Goal: Task Accomplishment & Management: Use online tool/utility

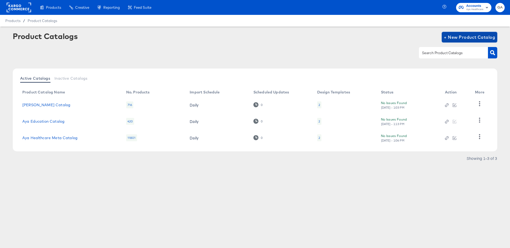
click at [452, 36] on span "+ New Product Catalog" at bounding box center [469, 36] width 51 height 7
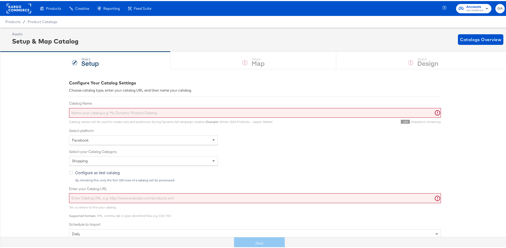
click at [106, 109] on input "Catalog Name" at bounding box center [255, 112] width 372 height 10
click at [45, 19] on span "Product Catalogs" at bounding box center [43, 21] width 30 height 4
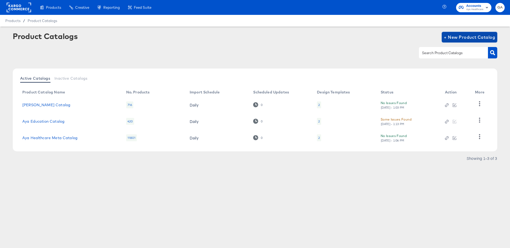
click at [466, 36] on span "+ New Product Catalog" at bounding box center [469, 36] width 51 height 7
click at [36, 102] on td "Aya Locums Catalog" at bounding box center [70, 105] width 104 height 16
click at [37, 104] on link "Aya Locums Catalog" at bounding box center [46, 105] width 48 height 4
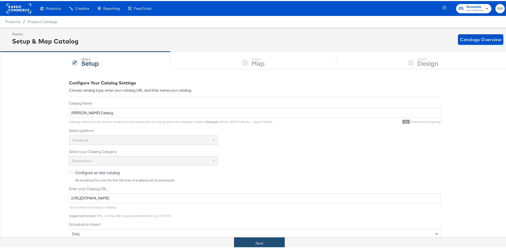
click at [247, 240] on button "Next" at bounding box center [259, 242] width 51 height 12
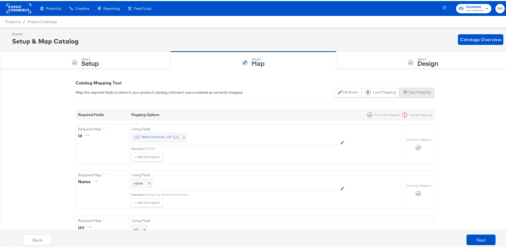
click at [410, 90] on button "Copy Mapping" at bounding box center [416, 92] width 35 height 10
click at [40, 20] on span "Product Catalogs" at bounding box center [43, 21] width 30 height 4
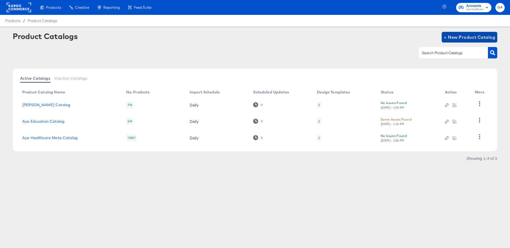
click at [459, 37] on span "+ New Product Catalog" at bounding box center [469, 36] width 51 height 7
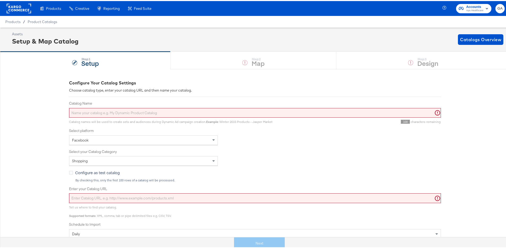
click at [76, 111] on input "Catalog Name" at bounding box center [255, 112] width 372 height 10
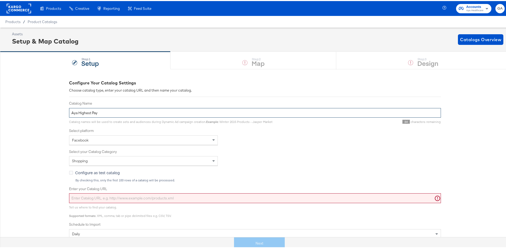
type input "Aya Highest Pay"
click at [145, 196] on input "Enter your Catalog URL" at bounding box center [255, 197] width 372 height 10
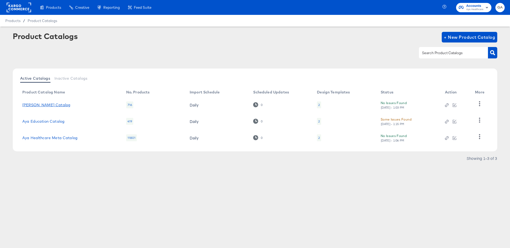
click at [48, 105] on link "Aya Locums Catalog" at bounding box center [46, 105] width 48 height 4
drag, startPoint x: 463, startPoint y: 37, endPoint x: 440, endPoint y: 39, distance: 24.0
click at [463, 37] on span "+ New Product Catalog" at bounding box center [469, 36] width 51 height 7
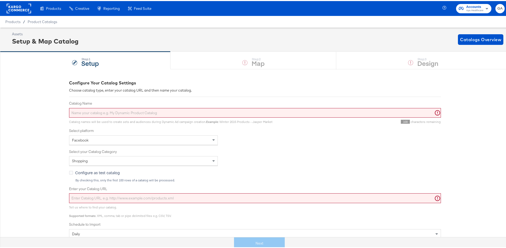
click at [92, 111] on input "Catalog Name" at bounding box center [255, 112] width 372 height 10
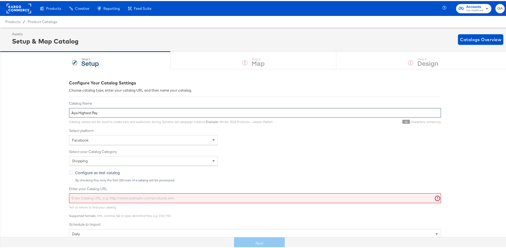
type input "Aya Highest Pay"
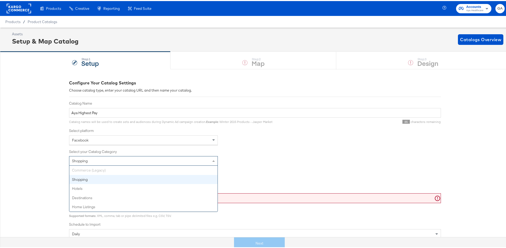
click at [109, 160] on div "Shopping" at bounding box center [143, 159] width 148 height 9
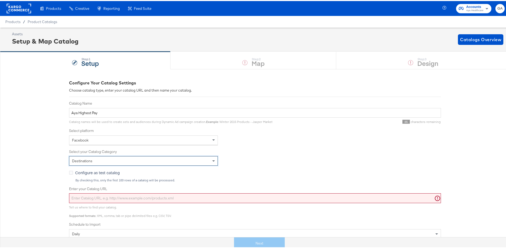
click at [110, 198] on input "Enter your Catalog URL" at bounding box center [255, 197] width 372 height 10
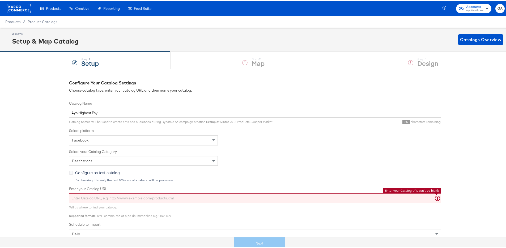
paste input "{"id":"{{{\"destination_id\"}}}","name":"{{{\"name\"}}}","url":"{{{\"url\"}}}",…"
type input "{"id":"{{{\"destination_id\"}}}","name":"{{{\"name\"}}}","url":"{{{\"url\"}}}",…"
paste input "https://ace.stitcherads.com/exports/1412/universal/none/universal/export.tsv.gz"
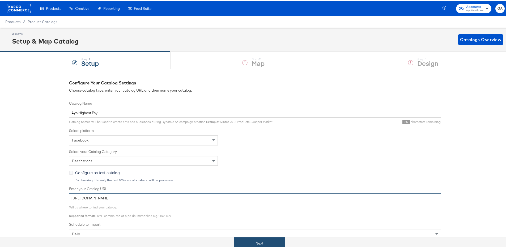
type input "https://ace.stitcherads.com/exports/1412/universal/none/universal/export.tsv.gz"
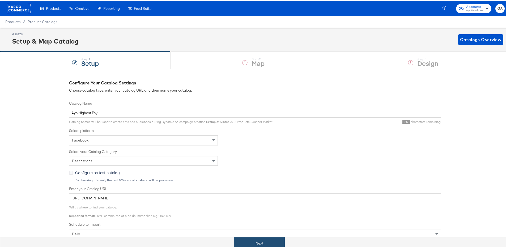
click at [266, 238] on button "Next" at bounding box center [259, 242] width 51 height 12
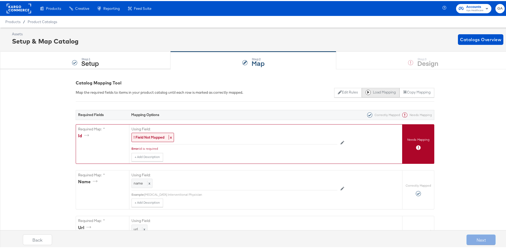
click at [374, 90] on button "Load Mapping" at bounding box center [381, 92] width 38 height 10
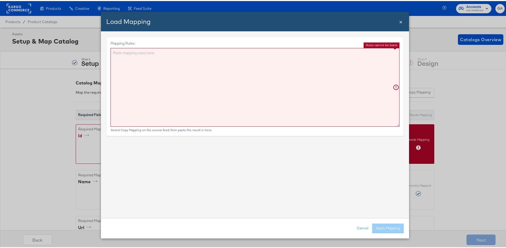
click at [226, 100] on textarea "Mapping Rules:" at bounding box center [254, 86] width 289 height 79
paste textarea "{"id":"{{{\"destination_id\"}}}","name":"{{{\"name\"}}}","url":"{{{\"url\"}}}",…"
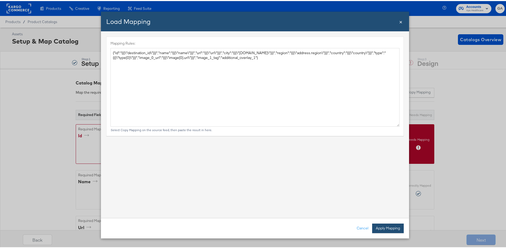
type textarea "{ "id": "{{{\"destination_id\"}}}", "name": "{{{\"name\"}}}", "url": "{{{\"url\…"
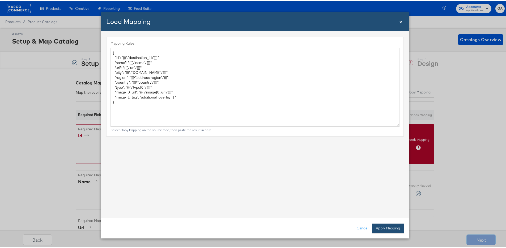
click at [385, 226] on button "Apply Mapping" at bounding box center [388, 228] width 32 height 10
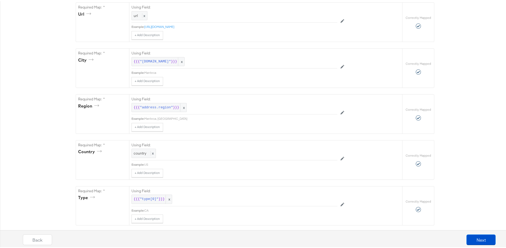
scroll to position [315, 0]
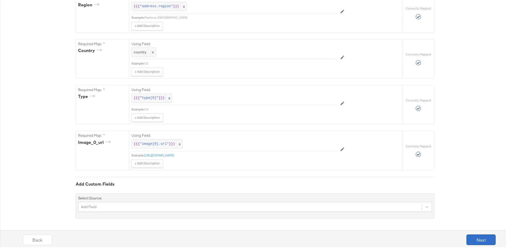
click at [476, 237] on button "Next" at bounding box center [480, 238] width 29 height 11
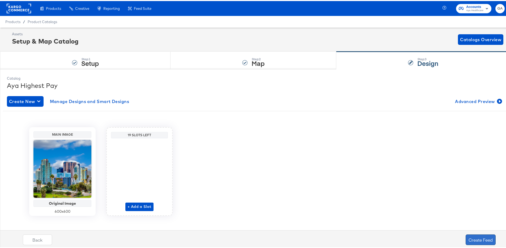
click at [481, 237] on button "Create Feed" at bounding box center [481, 238] width 30 height 11
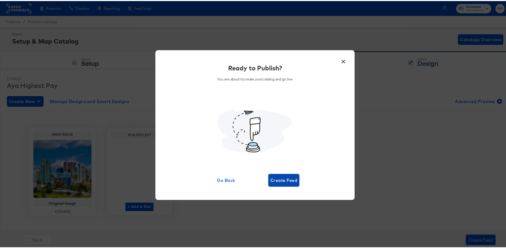
click at [279, 177] on span "Create Feed" at bounding box center [283, 179] width 27 height 7
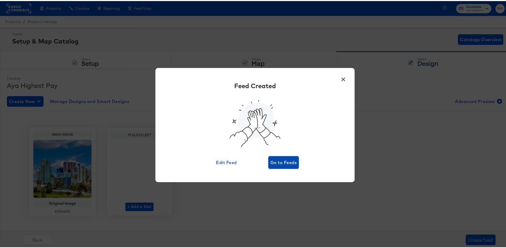
click at [289, 163] on span "Go to Feeds" at bounding box center [283, 161] width 26 height 7
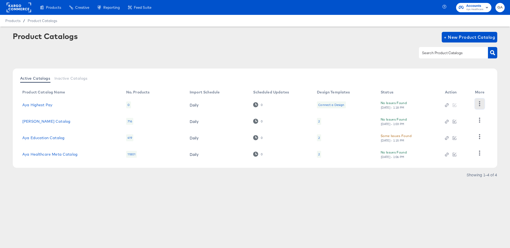
click at [481, 104] on icon "button" at bounding box center [479, 103] width 5 height 5
click at [457, 120] on div "HUD Checks (Internal)" at bounding box center [457, 123] width 53 height 8
click at [476, 9] on span "Aya Healthcare" at bounding box center [474, 9] width 17 height 4
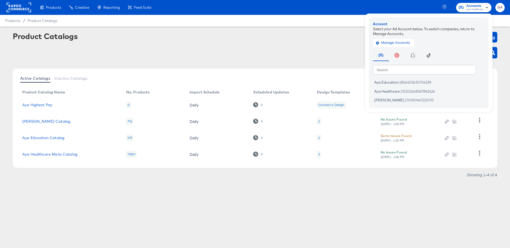
click at [15, 9] on rect at bounding box center [19, 8] width 24 height 10
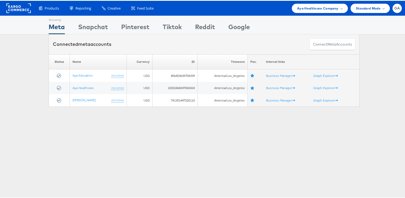
drag, startPoint x: 321, startPoint y: 7, endPoint x: 315, endPoint y: 12, distance: 7.9
click at [321, 7] on span "Aya Healthcare Company" at bounding box center [317, 8] width 41 height 6
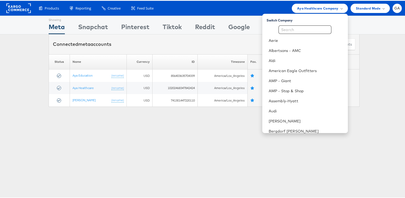
click at [309, 22] on div "Switch Company Aerie Albertsons - AMC Aldi American Eagle Outfitters AMP - Gian…" at bounding box center [305, 73] width 86 height 120
click at [303, 29] on input "text" at bounding box center [304, 29] width 53 height 8
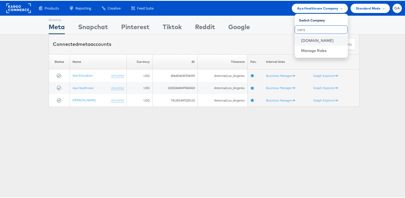
type input "cars"
click at [311, 42] on li "Cars.com" at bounding box center [321, 40] width 53 height 10
click at [309, 41] on link "Cars.com" at bounding box center [322, 39] width 42 height 5
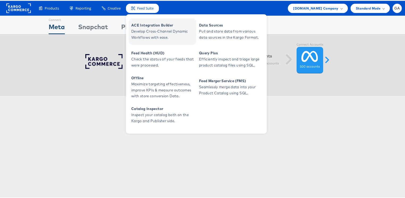
click at [147, 21] on link "ACE Integration Builder Develop Cross-Channel Dynamic Workflows with ease." at bounding box center [163, 31] width 68 height 27
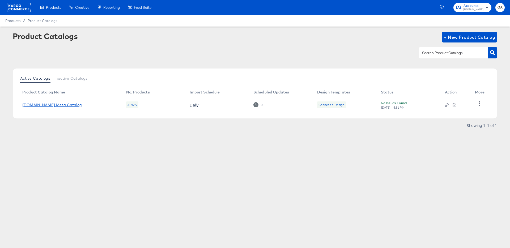
click at [62, 105] on link "Cars.com Meta Catalog" at bounding box center [51, 105] width 59 height 4
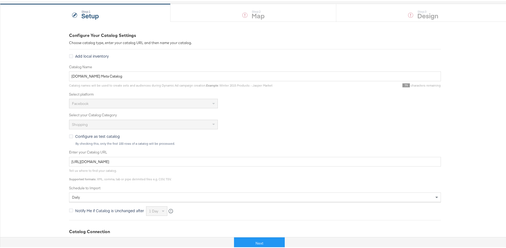
scroll to position [109, 0]
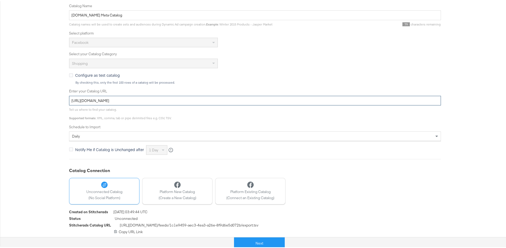
drag, startPoint x: 210, startPoint y: 101, endPoint x: 0, endPoint y: 92, distance: 210.3
click at [0, 92] on div "Configure Your Catalog Settings Choose catalog type, enter your catalog URL and…" at bounding box center [255, 101] width 510 height 284
paste input "405/universal/none/universal/export.c"
type input "https://ace.stitcherads.com/exports/1405/universal/none/universal/export.csv.gz"
click at [261, 240] on button "Next" at bounding box center [259, 242] width 51 height 12
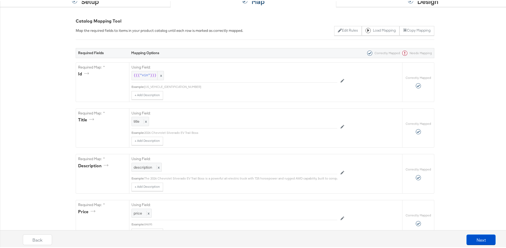
scroll to position [0, 0]
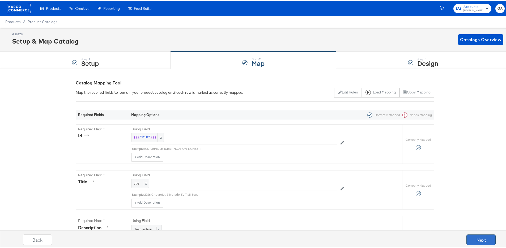
click at [472, 239] on button "Next" at bounding box center [480, 238] width 29 height 11
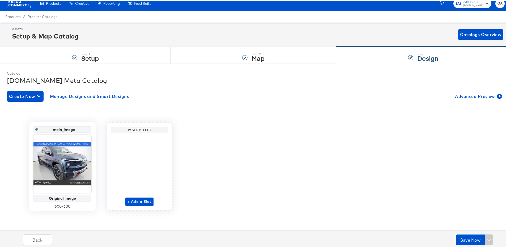
scroll to position [5, 0]
click at [460, 236] on button "Save Now" at bounding box center [470, 238] width 29 height 11
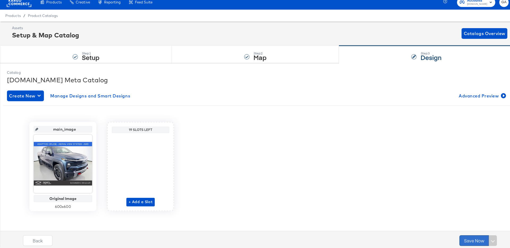
scroll to position [0, 0]
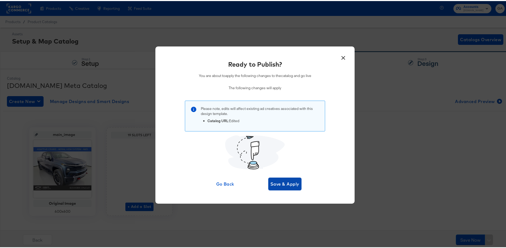
click at [289, 184] on span "Save & Apply" at bounding box center [284, 182] width 29 height 7
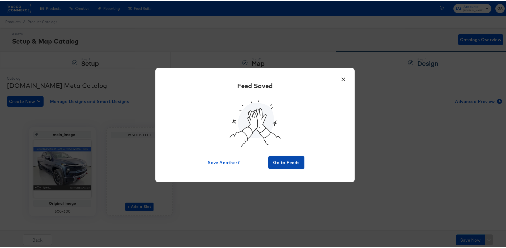
drag, startPoint x: 292, startPoint y: 163, endPoint x: 303, endPoint y: 163, distance: 10.9
click at [291, 163] on span "Go to Feeds" at bounding box center [286, 161] width 32 height 7
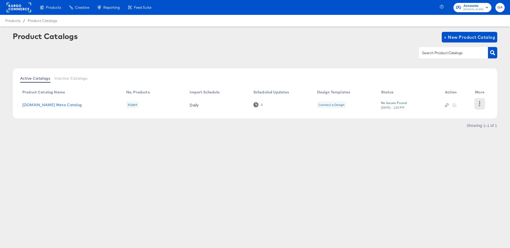
click at [482, 105] on button "button" at bounding box center [479, 104] width 9 height 11
click at [470, 104] on div "HUD Checks (Internal)" at bounding box center [457, 103] width 53 height 8
click at [12, 10] on rect at bounding box center [19, 8] width 24 height 10
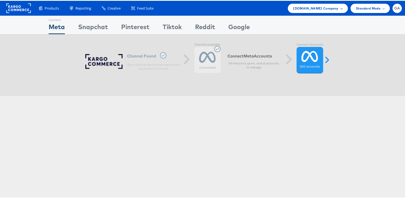
click at [311, 9] on span "[DOMAIN_NAME] Company" at bounding box center [315, 8] width 45 height 6
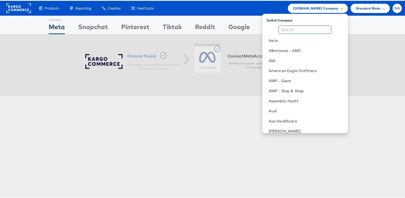
click at [298, 31] on input "text" at bounding box center [304, 29] width 53 height 8
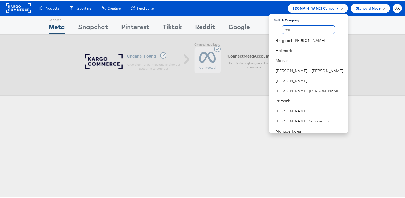
type input "m"
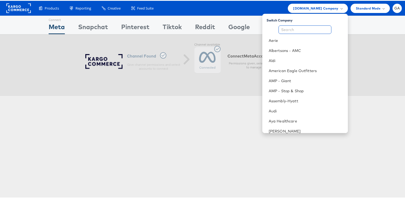
type input "o"
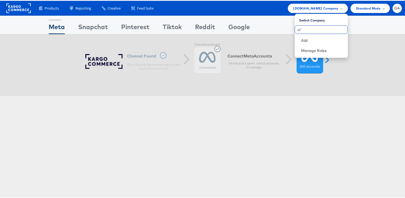
type input "a"
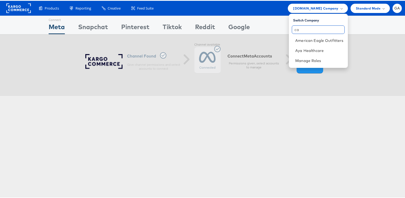
type input "c"
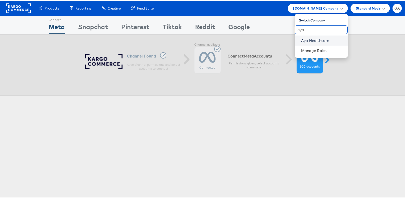
type input "aya"
click at [304, 38] on link "Aya Healthcare" at bounding box center [322, 39] width 42 height 5
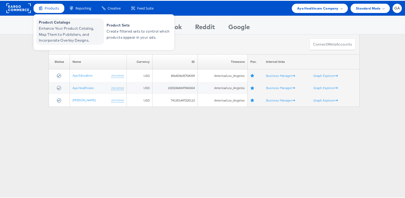
click at [52, 26] on span "Enhance Your Product Catalog, Map Them to Publishers, and Incorporate Overlay D…" at bounding box center [71, 34] width 64 height 18
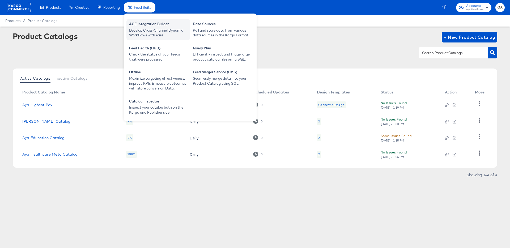
click at [140, 24] on div "ACE Integration Builder" at bounding box center [158, 25] width 58 height 6
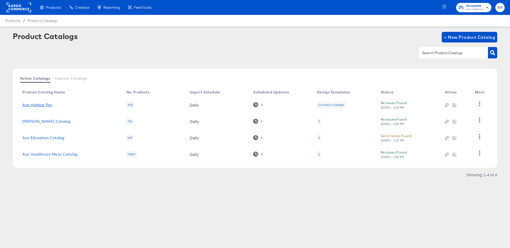
click at [41, 105] on link "Aya Highest Pay" at bounding box center [37, 105] width 30 height 4
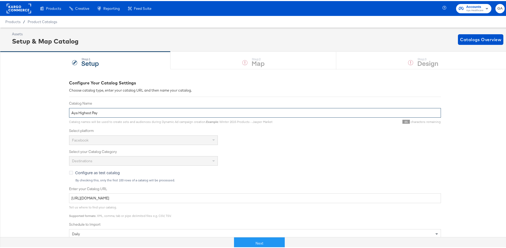
click at [111, 110] on input "Aya Highest Pay" at bounding box center [255, 112] width 372 height 10
type input "Aya Highest Pay Catalog"
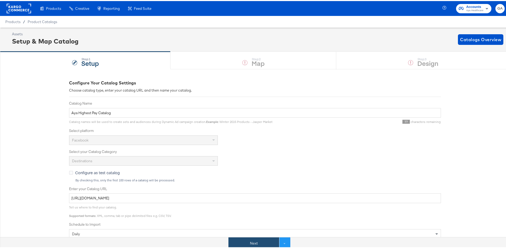
click at [265, 243] on button "Next" at bounding box center [253, 242] width 51 height 12
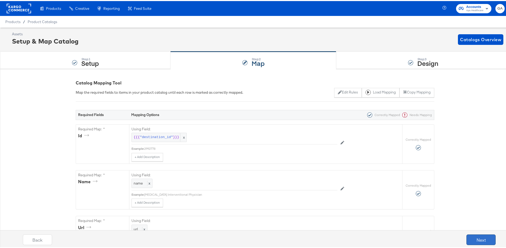
click at [473, 238] on button "Next" at bounding box center [480, 238] width 29 height 11
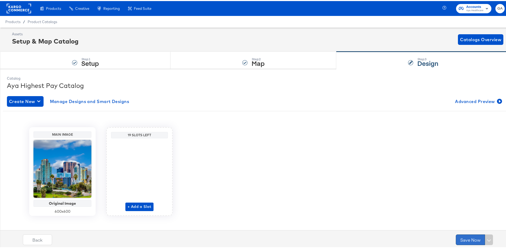
click at [474, 238] on button "Save Now" at bounding box center [470, 238] width 29 height 11
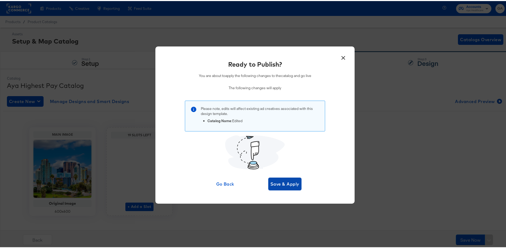
click at [280, 181] on span "Save & Apply" at bounding box center [284, 182] width 29 height 7
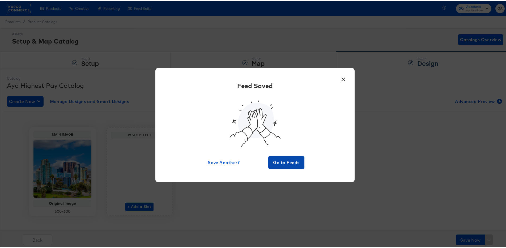
click at [283, 164] on span "Go to Feeds" at bounding box center [286, 161] width 32 height 7
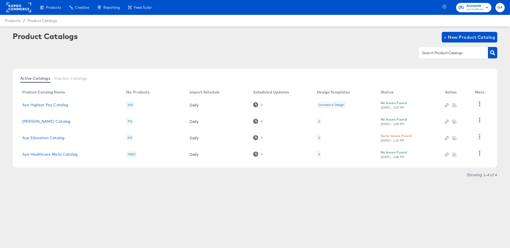
click at [166, 41] on div "Product Catalogs + New Product Catalog" at bounding box center [255, 37] width 484 height 11
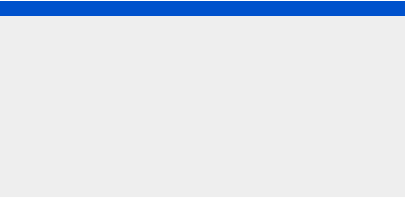
click at [12, 8] on rect at bounding box center [18, 8] width 24 height 10
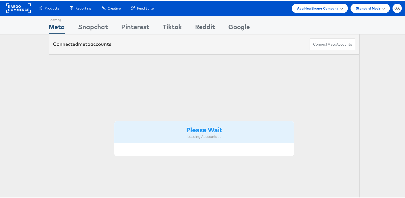
click at [305, 7] on span "Aya Healthcare Company" at bounding box center [317, 8] width 41 height 6
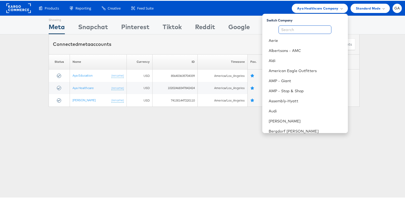
click at [292, 29] on input "text" at bounding box center [304, 29] width 53 height 8
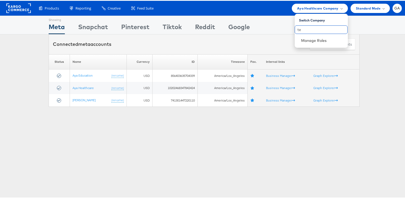
type input "t"
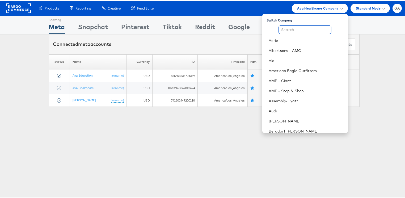
type input "s"
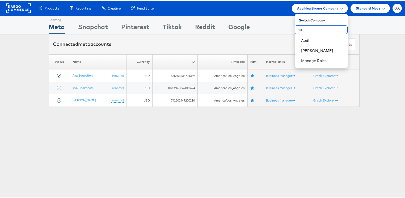
type input "a"
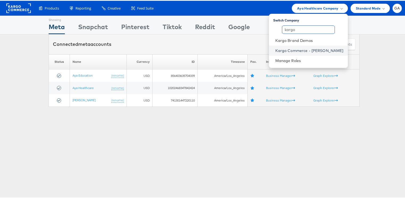
type input "kargo"
click at [299, 48] on link "Kargo Commerce - [PERSON_NAME]" at bounding box center [309, 49] width 68 height 5
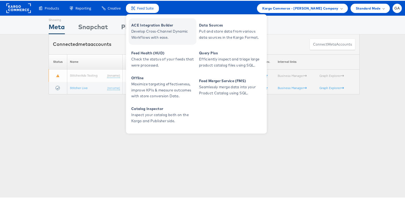
click at [154, 32] on span "Develop Cross-Channel Dynamic Workflows with ease." at bounding box center [163, 34] width 64 height 12
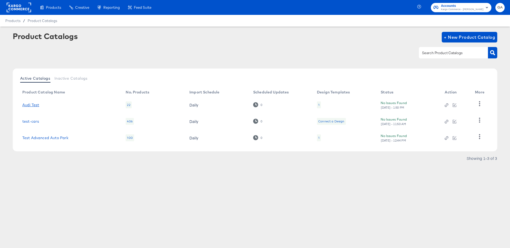
click at [33, 105] on link "Audi Test" at bounding box center [30, 105] width 17 height 4
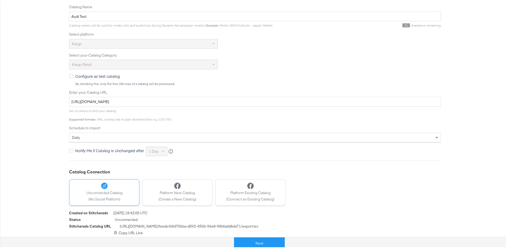
scroll to position [97, 0]
click at [248, 243] on button "Next" at bounding box center [259, 242] width 51 height 12
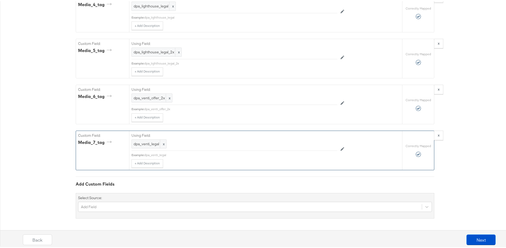
scroll to position [1241, 0]
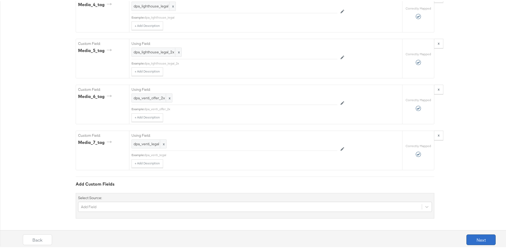
click at [473, 238] on button "Next" at bounding box center [480, 238] width 29 height 11
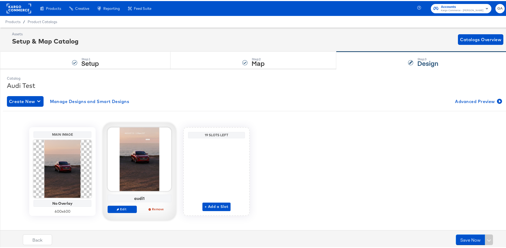
click at [142, 197] on div "audi1" at bounding box center [139, 197] width 61 height 5
click at [147, 197] on div "audi1" at bounding box center [139, 197] width 61 height 5
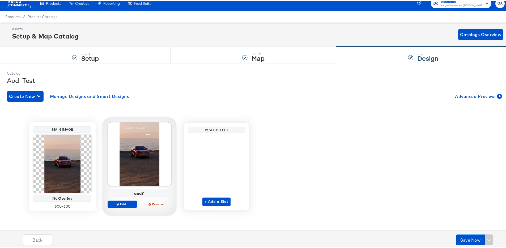
scroll to position [5, 0]
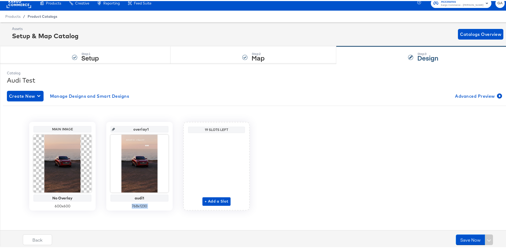
click at [45, 14] on span "Product Catalogs" at bounding box center [43, 15] width 30 height 4
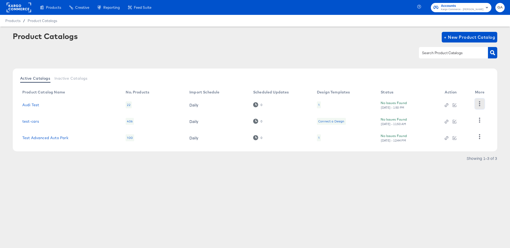
click at [479, 104] on icon "button" at bounding box center [479, 103] width 5 height 5
click at [448, 121] on div "HUD Checks (Internal)" at bounding box center [457, 123] width 53 height 8
click at [32, 104] on link "Audi Test" at bounding box center [30, 105] width 17 height 4
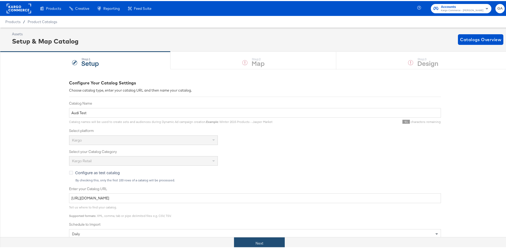
click at [244, 241] on button "Next" at bounding box center [259, 242] width 51 height 12
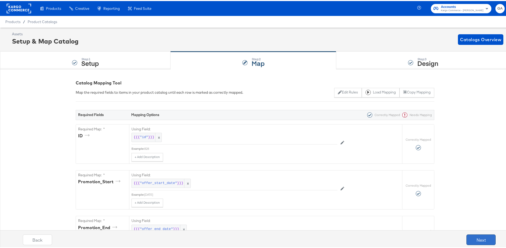
click at [474, 238] on button "Next" at bounding box center [480, 238] width 29 height 11
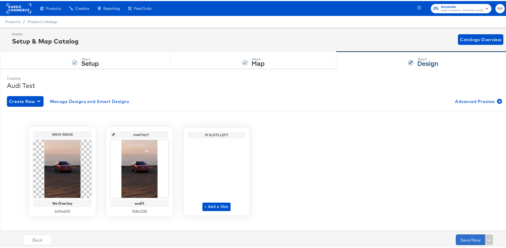
click at [465, 239] on button "Save Now" at bounding box center [470, 238] width 29 height 11
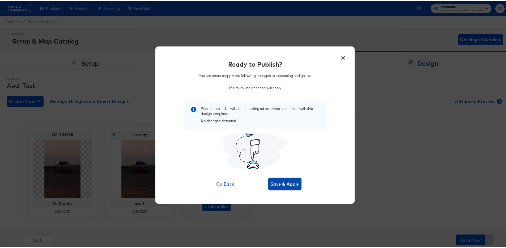
click at [283, 185] on span "Save & Apply" at bounding box center [284, 182] width 29 height 7
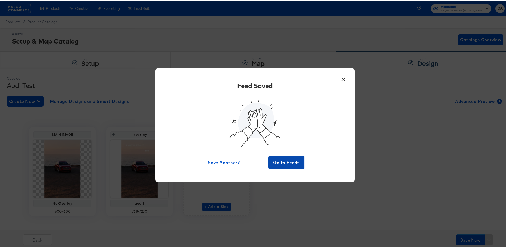
drag, startPoint x: 296, startPoint y: 162, endPoint x: 307, endPoint y: 171, distance: 14.0
click at [296, 163] on span "Go to Feeds" at bounding box center [286, 161] width 32 height 7
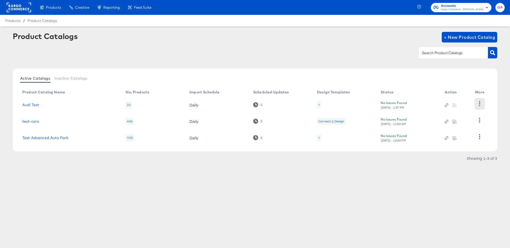
drag, startPoint x: 480, startPoint y: 103, endPoint x: 469, endPoint y: 103, distance: 11.2
click at [480, 103] on icon "button" at bounding box center [479, 103] width 5 height 5
click at [448, 122] on div "HUD Checks (Internal)" at bounding box center [457, 123] width 53 height 8
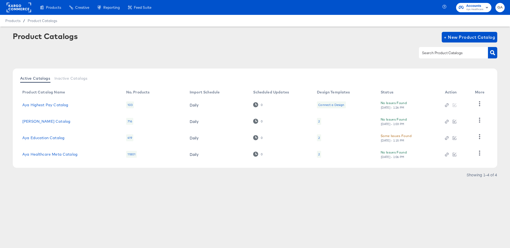
click at [373, 53] on div at bounding box center [255, 53] width 484 height 12
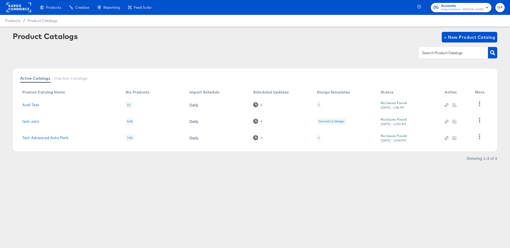
click at [20, 7] on rect at bounding box center [19, 8] width 24 height 10
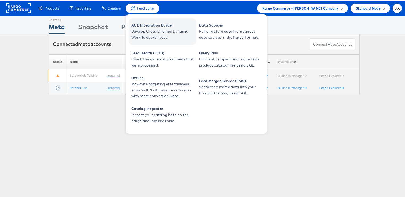
click at [142, 22] on span "ACE Integration Builder" at bounding box center [163, 25] width 64 height 6
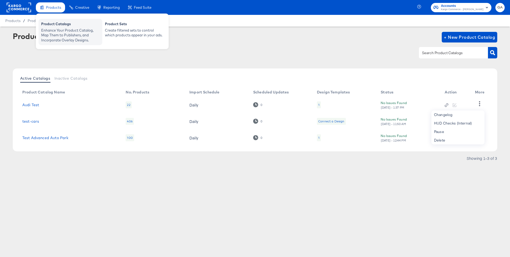
click at [55, 28] on div "Enhance Your Product Catalog, Map Them to Publishers, and Incorporate Overlay D…" at bounding box center [70, 35] width 58 height 15
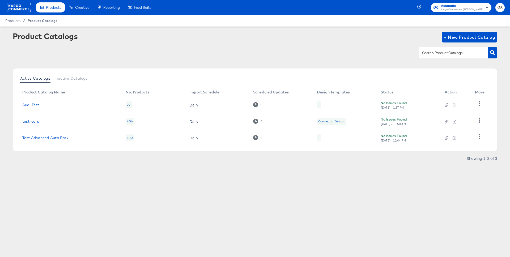
click at [39, 21] on span "Product Catalogs" at bounding box center [43, 21] width 30 height 4
click at [31, 103] on link "Audi Test" at bounding box center [30, 105] width 17 height 4
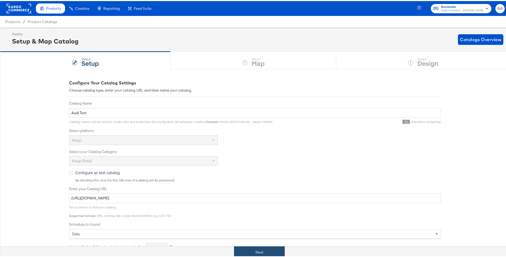
click at [264, 254] on button "Next" at bounding box center [259, 251] width 51 height 12
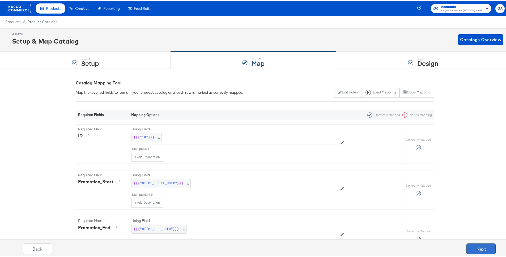
click at [470, 245] on button "Next" at bounding box center [480, 247] width 29 height 11
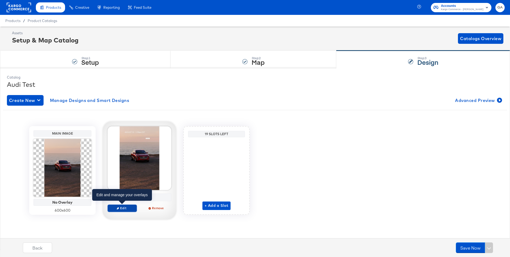
click at [123, 208] on span "Edit" at bounding box center [122, 208] width 24 height 4
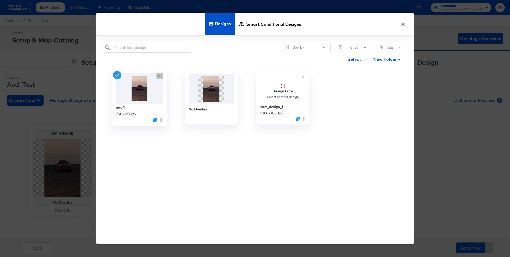
click at [159, 75] on icon at bounding box center [159, 76] width 7 height 6
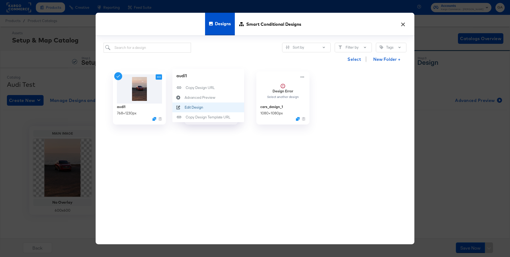
click at [185, 107] on div "Edit Design Edit Design" at bounding box center [185, 107] width 0 height 0
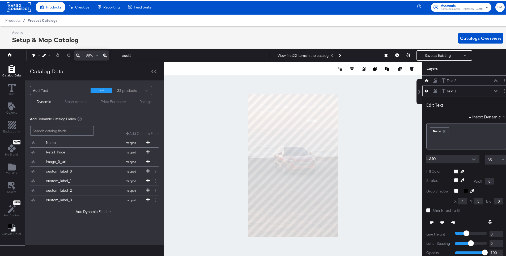
click at [40, 20] on span "Product Catalogs" at bounding box center [43, 19] width 30 height 4
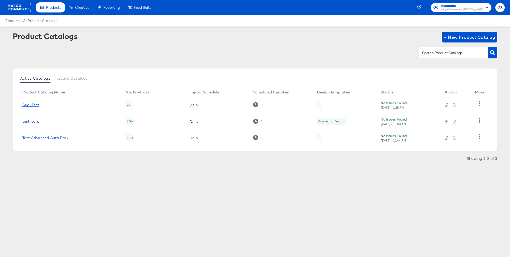
click at [32, 105] on link "Audi Test" at bounding box center [30, 105] width 17 height 4
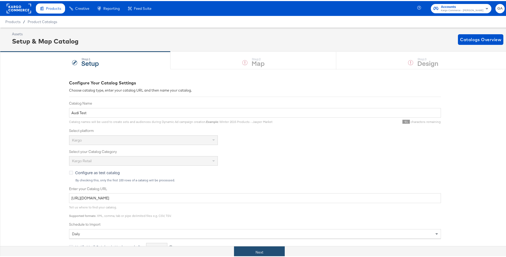
click at [269, 251] on button "Next" at bounding box center [259, 251] width 51 height 12
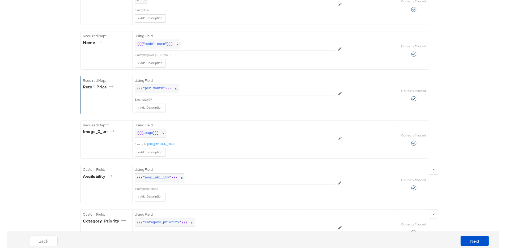
scroll to position [388, 0]
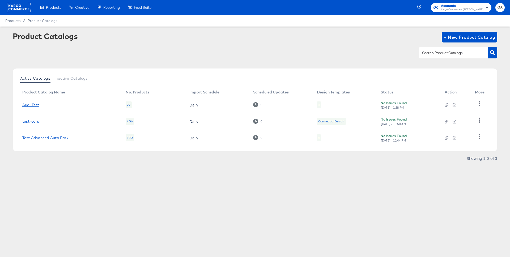
click at [29, 107] on link "Audi Test" at bounding box center [30, 105] width 17 height 4
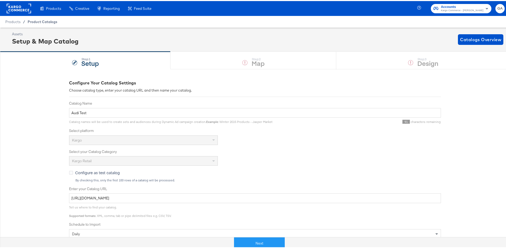
click at [45, 20] on span "Product Catalogs" at bounding box center [43, 21] width 30 height 4
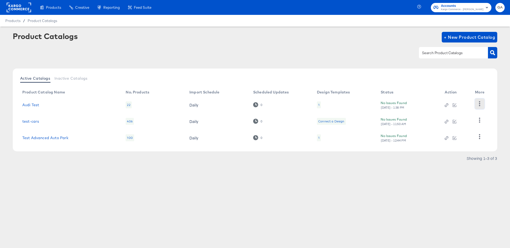
click at [479, 103] on icon "button" at bounding box center [479, 103] width 5 height 5
click at [449, 124] on div "HUD Checks (Internal)" at bounding box center [457, 123] width 53 height 8
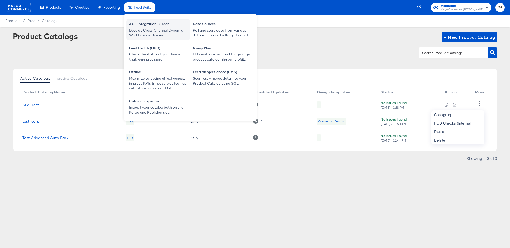
click at [154, 28] on div "Develop Cross-Channel Dynamic Workflows with ease." at bounding box center [158, 33] width 58 height 10
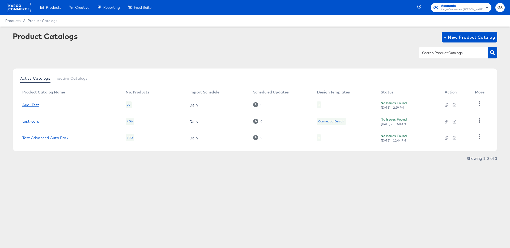
click at [31, 105] on link "Audi Test" at bounding box center [30, 105] width 17 height 4
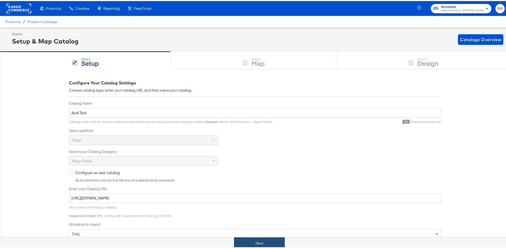
click at [260, 241] on button "Next" at bounding box center [259, 242] width 51 height 12
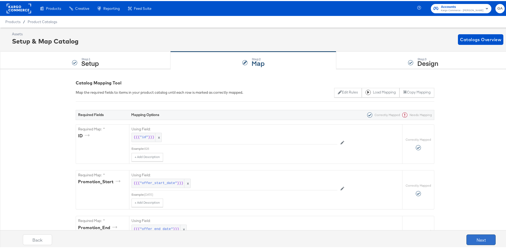
click at [471, 239] on button "Next" at bounding box center [480, 238] width 29 height 11
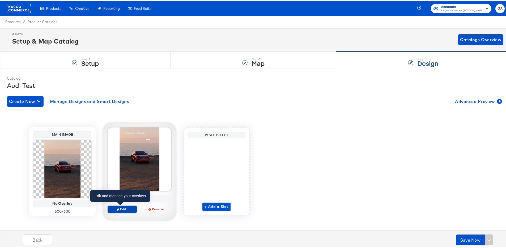
click at [121, 208] on span "Edit" at bounding box center [122, 208] width 24 height 4
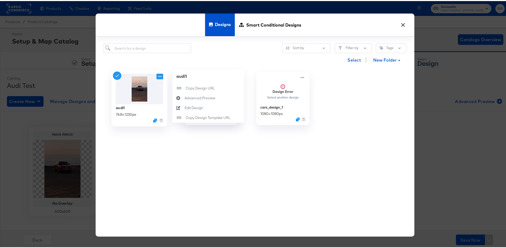
click at [158, 76] on icon at bounding box center [160, 75] width 4 height 1
click at [185, 107] on div "Edit Design Edit Design" at bounding box center [185, 107] width 0 height 0
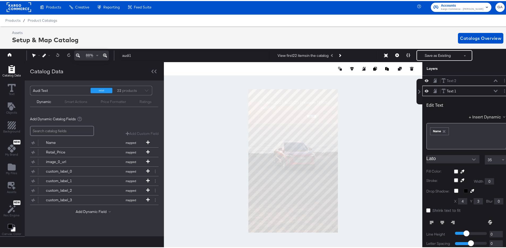
scroll to position [10, 0]
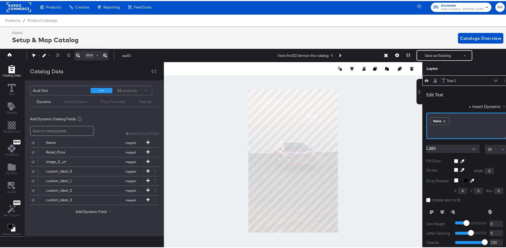
click at [433, 120] on div "Name" at bounding box center [440, 120] width 18 height 7
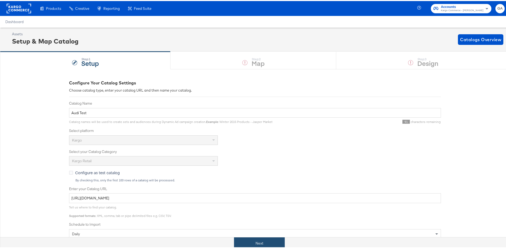
click at [260, 241] on button "Next" at bounding box center [259, 242] width 51 height 12
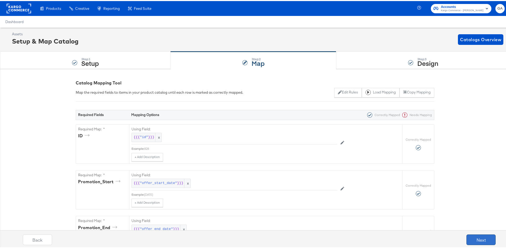
click at [474, 236] on button "Next" at bounding box center [480, 238] width 29 height 11
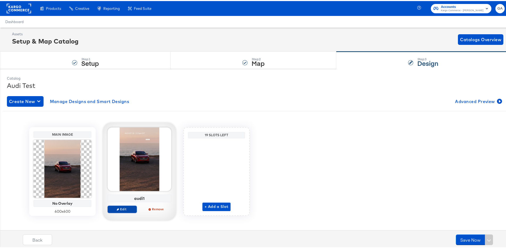
click at [123, 208] on span "Edit" at bounding box center [122, 208] width 24 height 4
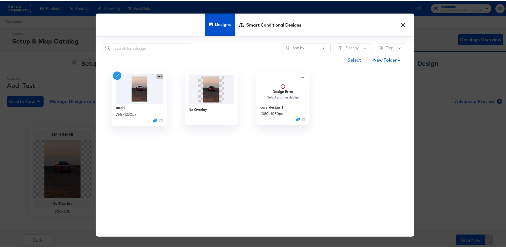
click at [156, 75] on icon at bounding box center [159, 76] width 7 height 6
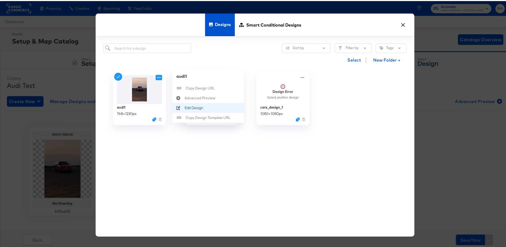
click at [185, 107] on div "Edit Design Edit Design" at bounding box center [185, 107] width 0 height 0
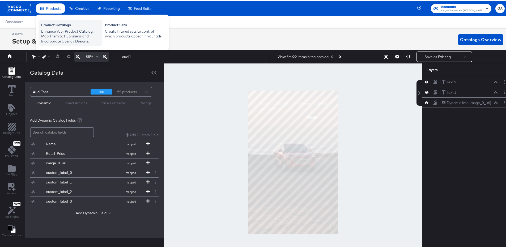
click at [54, 25] on div "Product Catalogs" at bounding box center [70, 25] width 58 height 6
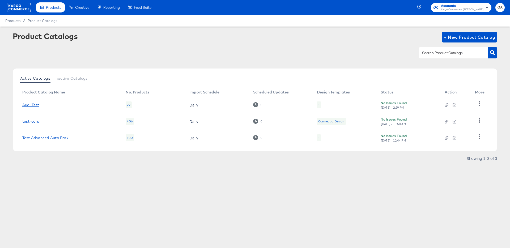
click at [35, 105] on link "Audi Test" at bounding box center [30, 105] width 17 height 4
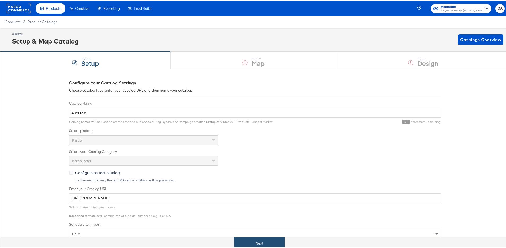
click at [253, 244] on button "Next" at bounding box center [259, 242] width 51 height 12
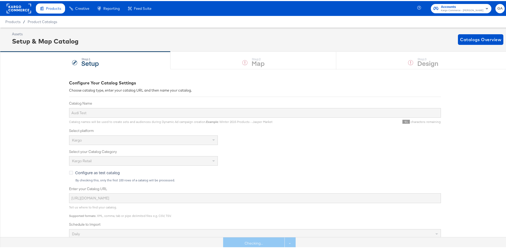
drag, startPoint x: 294, startPoint y: 158, endPoint x: 291, endPoint y: 158, distance: 3.2
click at [293, 158] on div "Kargo Retail" at bounding box center [255, 160] width 372 height 10
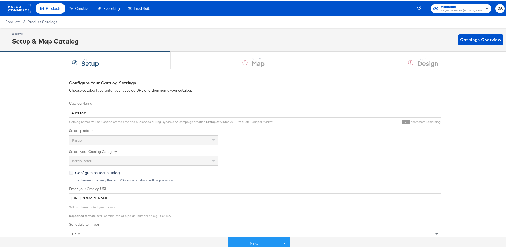
click at [39, 20] on span "Product Catalogs" at bounding box center [43, 21] width 30 height 4
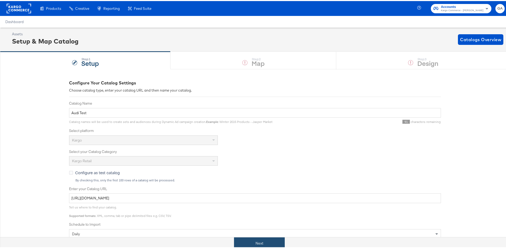
click at [260, 240] on button "Next" at bounding box center [259, 242] width 51 height 12
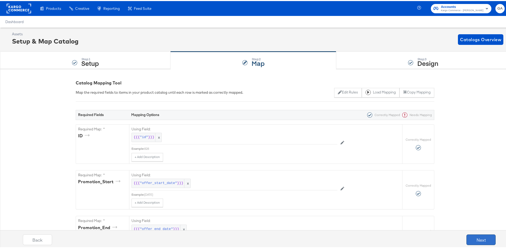
click at [474, 238] on button "Next" at bounding box center [480, 238] width 29 height 11
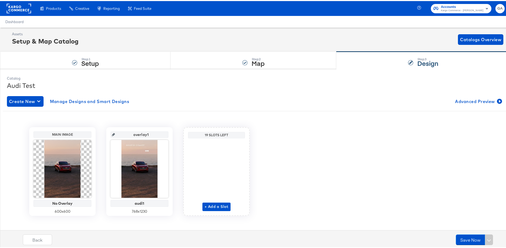
click at [178, 32] on div "Assets Setup & Map Catalog Catalogs Overview" at bounding box center [257, 39] width 491 height 16
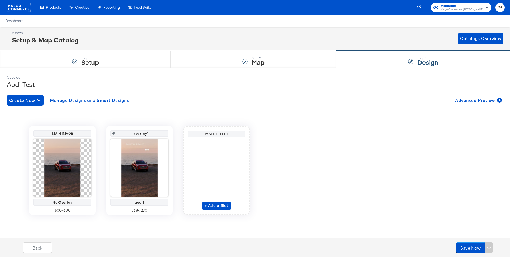
click at [144, 83] on div "Audi Test" at bounding box center [255, 84] width 496 height 9
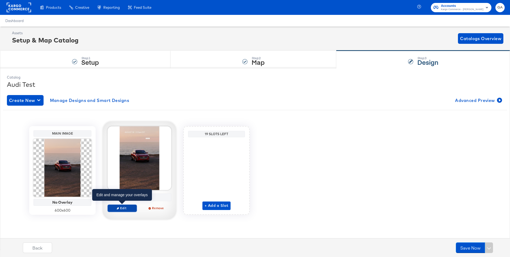
click at [121, 207] on span "Edit" at bounding box center [122, 208] width 24 height 4
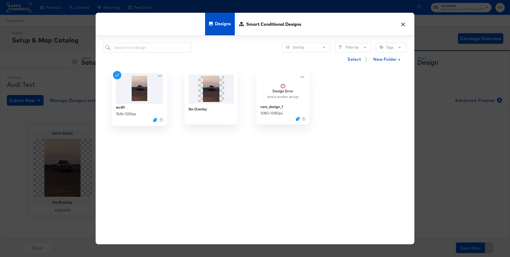
click at [137, 83] on img at bounding box center [140, 88] width 48 height 31
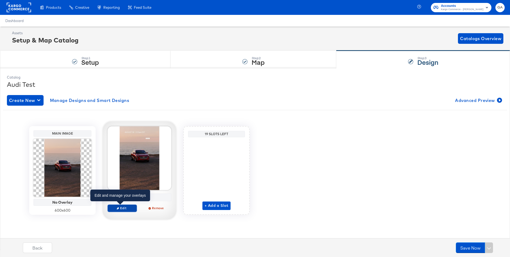
click at [124, 210] on button "Edit" at bounding box center [122, 208] width 29 height 7
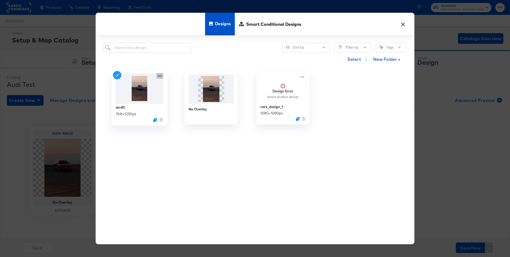
click at [161, 76] on icon at bounding box center [159, 76] width 7 height 6
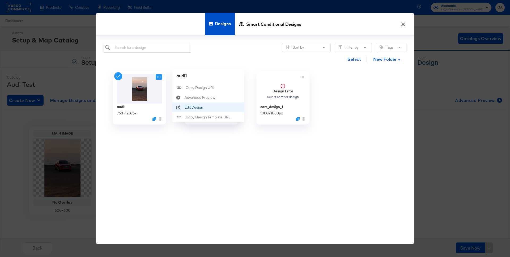
click at [185, 107] on div "Edit Design Edit Design" at bounding box center [185, 107] width 0 height 0
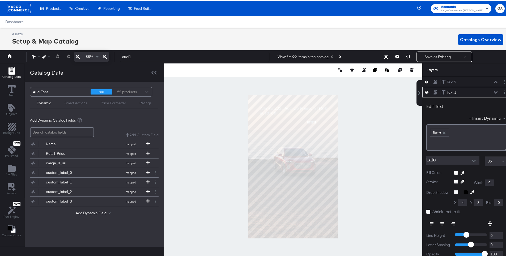
scroll to position [1, 0]
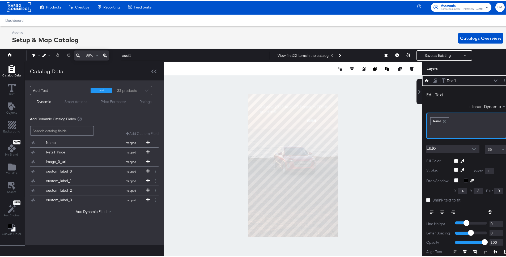
click at [435, 120] on div "Name" at bounding box center [440, 120] width 18 height 7
click at [434, 120] on div "Name" at bounding box center [440, 120] width 18 height 7
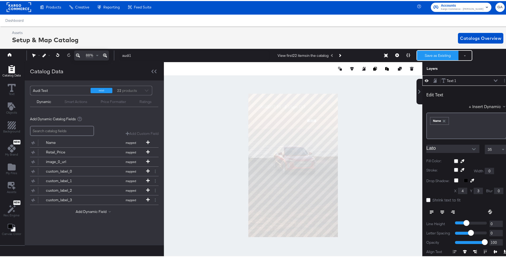
click at [428, 54] on button "Save as Existing" at bounding box center [437, 55] width 41 height 10
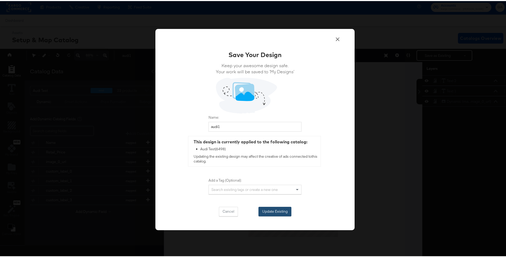
click at [273, 210] on button "Update Existing" at bounding box center [274, 211] width 33 height 10
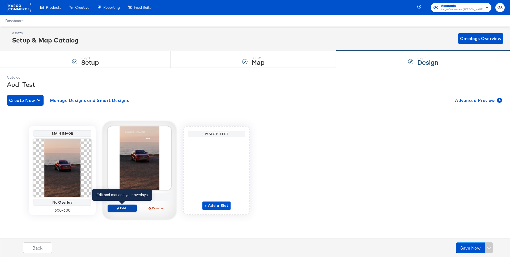
click at [124, 208] on span "Edit" at bounding box center [122, 208] width 24 height 4
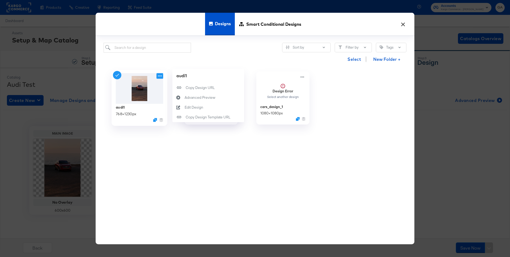
click at [159, 74] on icon at bounding box center [159, 76] width 7 height 6
click at [185, 107] on div "Edit Design Edit Design" at bounding box center [185, 107] width 0 height 0
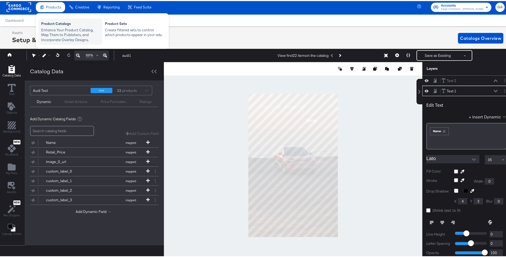
click at [62, 22] on div "Product Catalogs" at bounding box center [70, 23] width 58 height 6
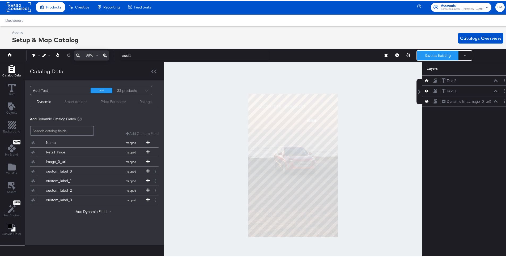
click at [434, 53] on button "Save as Existing" at bounding box center [437, 55] width 41 height 10
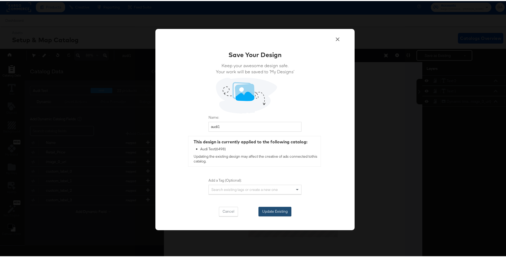
click at [264, 211] on button "Update Existing" at bounding box center [274, 211] width 33 height 10
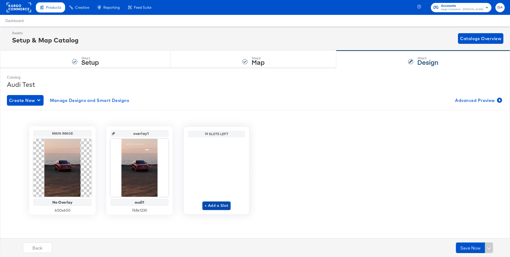
click at [210, 205] on span "+ Add a Slot" at bounding box center [217, 205] width 24 height 7
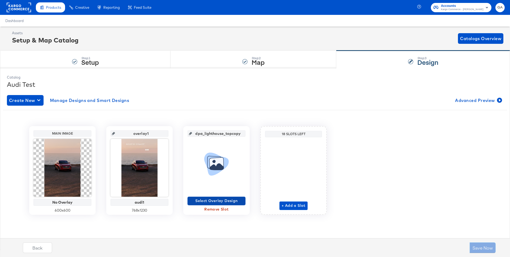
click at [220, 200] on span "Select Overlay Design" at bounding box center [217, 201] width 54 height 7
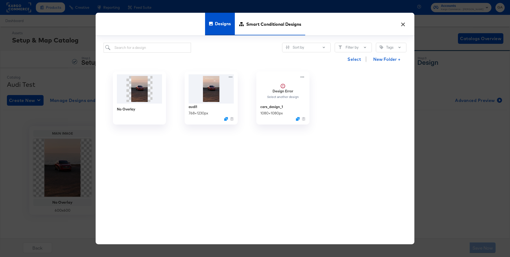
click at [266, 25] on span "Smart Conditional Designs" at bounding box center [273, 23] width 55 height 23
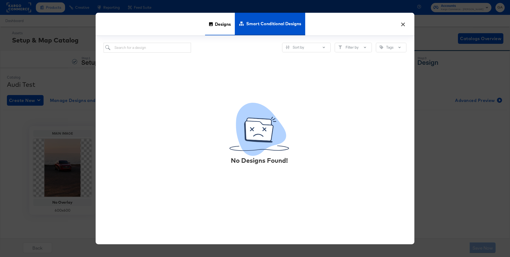
click at [218, 24] on span "Designs" at bounding box center [223, 23] width 16 height 23
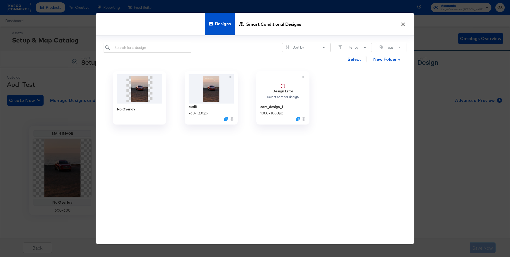
click at [403, 25] on button "×" at bounding box center [403, 23] width 10 height 10
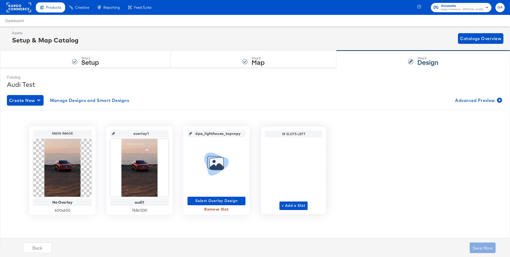
click at [0, 0] on div "My Designs" at bounding box center [0, 0] width 0 height 0
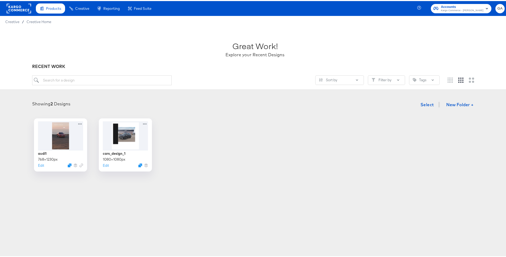
click at [124, 104] on div "Showing 2 Designs Select New Folder +" at bounding box center [254, 103] width 499 height 11
click at [45, 22] on span "Creative Home" at bounding box center [39, 21] width 25 height 4
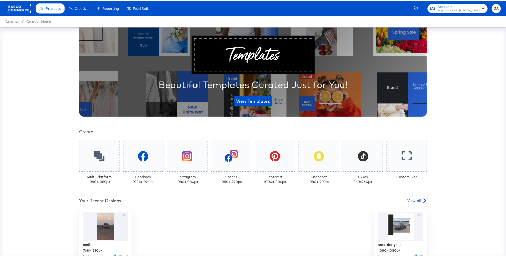
scroll to position [106, 0]
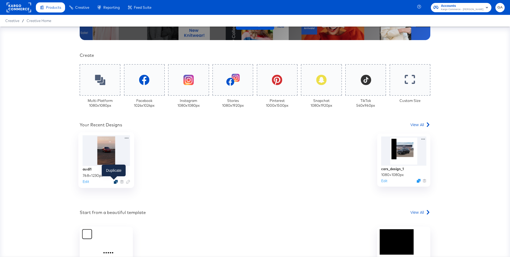
click at [114, 181] on icon "Duplicate" at bounding box center [116, 182] width 4 height 4
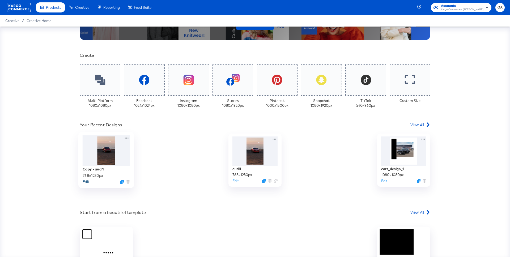
click at [83, 182] on button "Edit" at bounding box center [86, 181] width 6 height 5
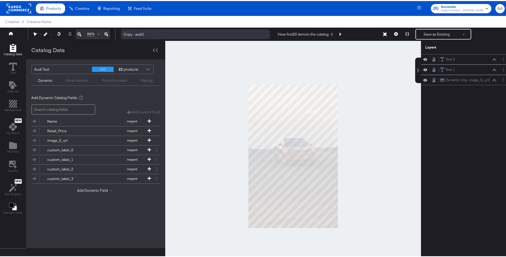
click at [138, 34] on input "Copy - audi1" at bounding box center [195, 33] width 148 height 10
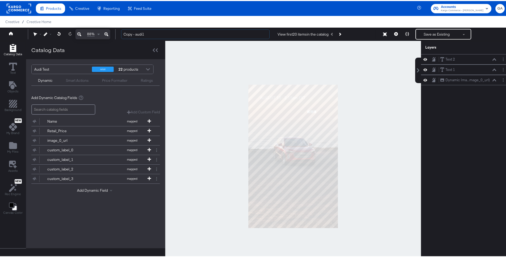
drag, startPoint x: 156, startPoint y: 34, endPoint x: 105, endPoint y: 35, distance: 51.3
click at [105, 35] on div "88% Copy - audi1 View first 20 items in the catalog Save as Existing See more o…" at bounding box center [255, 33] width 510 height 13
type input "audi2 - design"
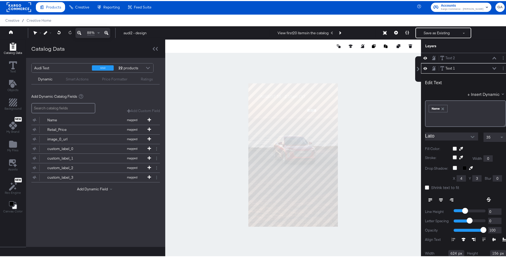
scroll to position [10, 0]
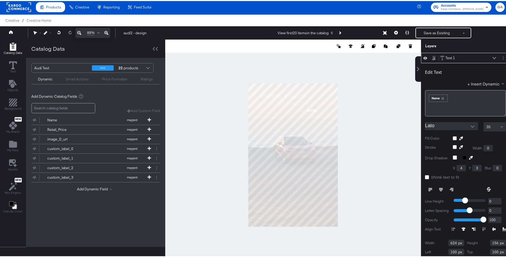
click at [462, 228] on icon at bounding box center [464, 228] width 4 height 4
click at [459, 228] on div at bounding box center [479, 228] width 54 height 4
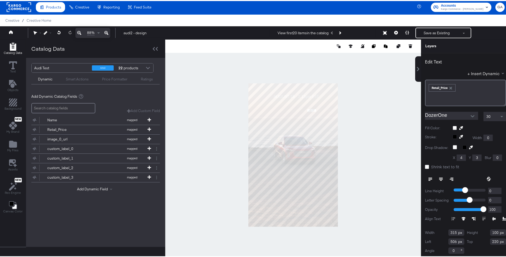
type input "504"
type input "218"
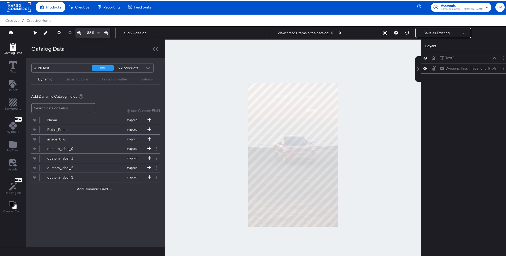
scroll to position [0, 0]
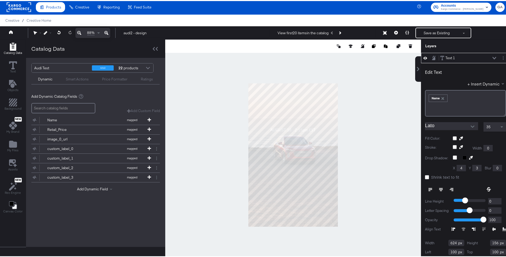
type input "72"
type input "387"
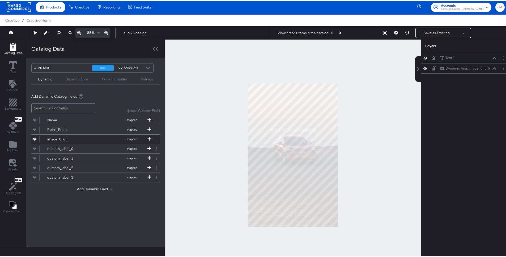
click at [95, 139] on button "image_0_url mapped" at bounding box center [92, 138] width 122 height 9
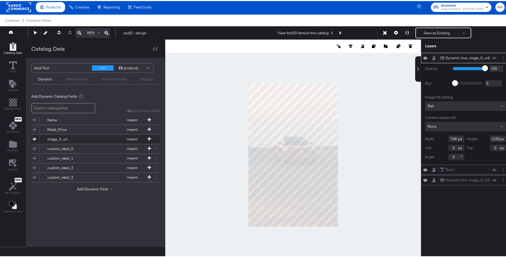
click at [112, 138] on button "image_0_url mapped" at bounding box center [92, 138] width 122 height 9
click at [10, 103] on icon "Add Rectangle" at bounding box center [13, 101] width 8 height 8
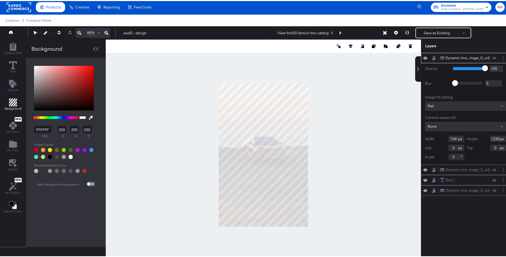
click at [35, 149] on div at bounding box center [36, 149] width 4 height 4
type input "D0021B"
type input "208"
type input "2"
type input "27"
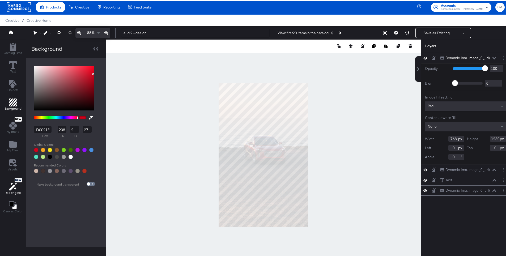
click at [14, 188] on icon at bounding box center [15, 187] width 2 height 1
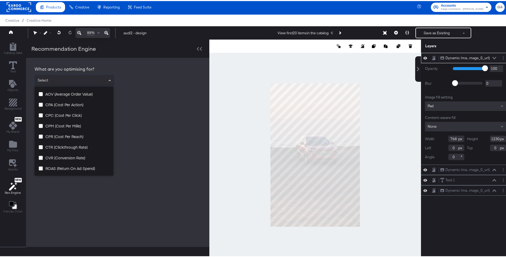
click at [92, 82] on input "text" at bounding box center [74, 79] width 75 height 6
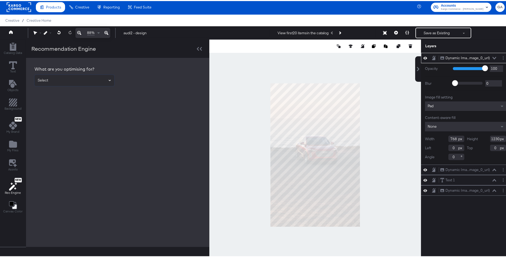
click at [93, 82] on input "text" at bounding box center [74, 79] width 75 height 6
click at [14, 86] on icon "Add Text" at bounding box center [13, 83] width 8 height 8
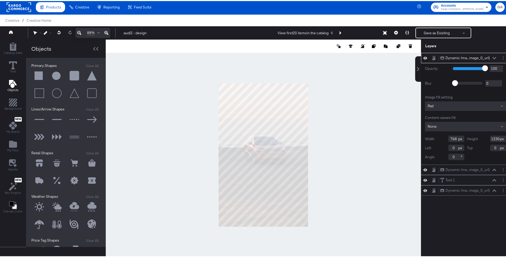
click at [54, 164] on button at bounding box center [57, 162] width 16 height 16
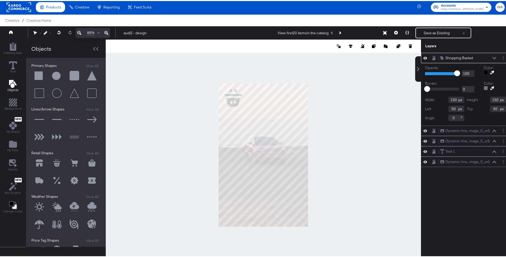
click at [73, 204] on button at bounding box center [74, 206] width 16 height 16
type input "446"
type input "228"
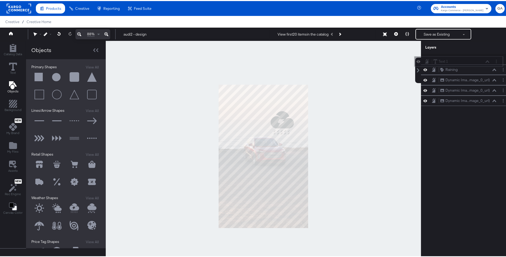
drag, startPoint x: 471, startPoint y: 88, endPoint x: 468, endPoint y: 59, distance: 29.4
click at [468, 59] on div "Text 1 Text 1" at bounding box center [461, 61] width 56 height 6
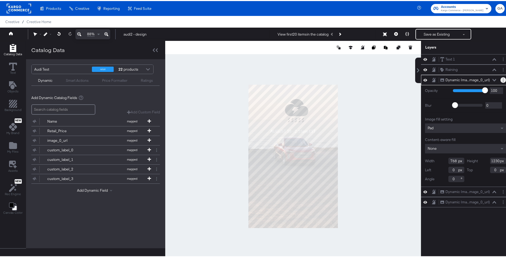
click at [500, 79] on button "Layer Options" at bounding box center [503, 79] width 6 height 6
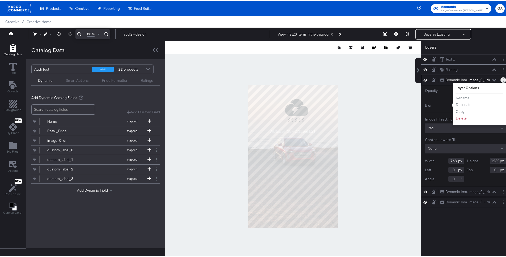
click at [500, 79] on button "Layer Options" at bounding box center [503, 79] width 6 height 6
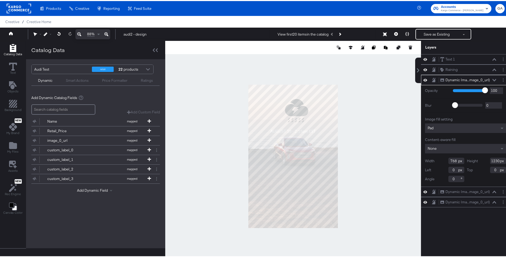
click at [492, 79] on icon at bounding box center [494, 79] width 4 height 2
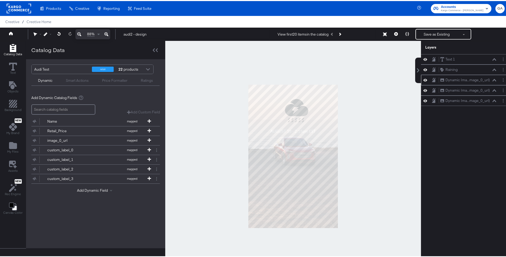
click at [492, 79] on icon at bounding box center [494, 79] width 4 height 3
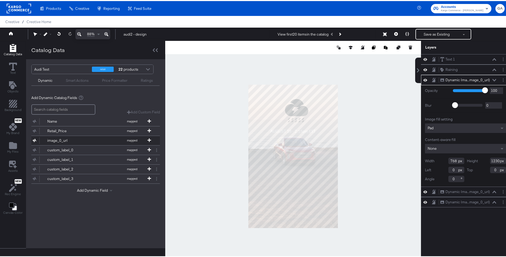
click at [99, 138] on button "image_0_url mapped" at bounding box center [92, 139] width 122 height 9
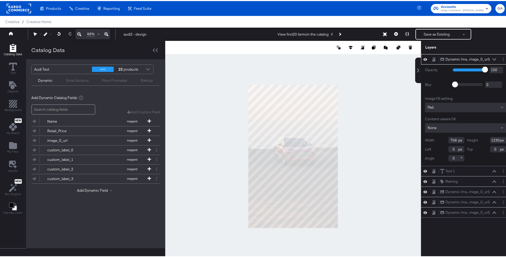
click at [99, 138] on button "image_0_url mapped" at bounding box center [92, 139] width 122 height 9
click at [434, 32] on button "Save as Existing" at bounding box center [436, 33] width 41 height 10
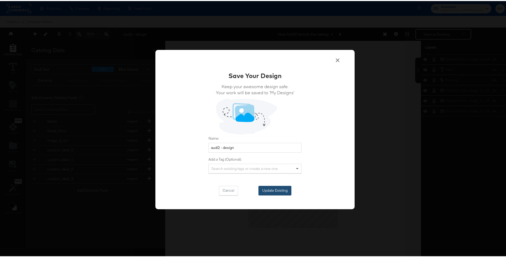
click at [273, 187] on button "Update Existing" at bounding box center [274, 190] width 33 height 10
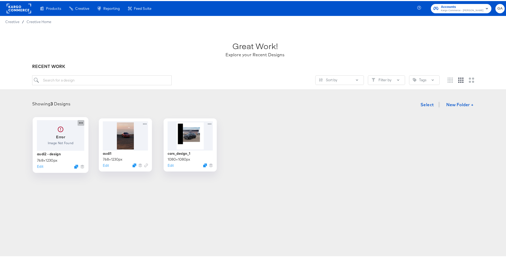
click at [81, 122] on icon at bounding box center [81, 122] width 7 height 6
click at [40, 165] on button "Edit" at bounding box center [40, 165] width 6 height 5
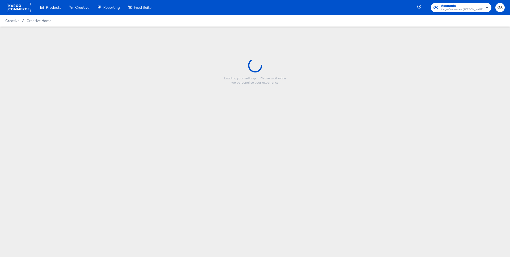
type input "audi2 - design"
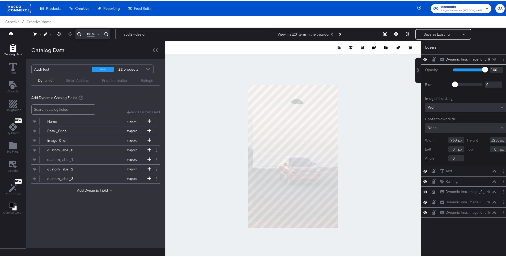
type input "41"
type input "169"
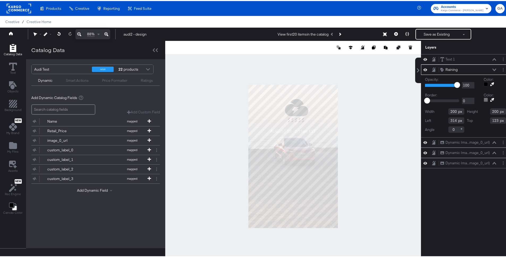
click at [423, 69] on icon at bounding box center [425, 68] width 4 height 5
click at [423, 69] on icon at bounding box center [425, 68] width 4 height 3
click at [423, 69] on icon at bounding box center [425, 68] width 4 height 5
click at [432, 34] on button "Save as Existing" at bounding box center [436, 33] width 41 height 10
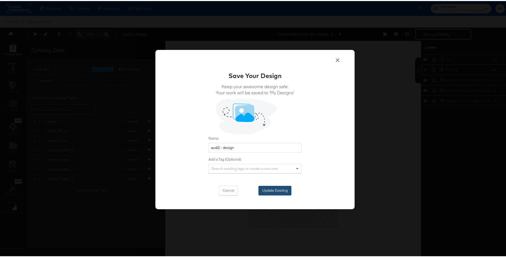
click at [275, 188] on button "Update Existing" at bounding box center [274, 190] width 33 height 10
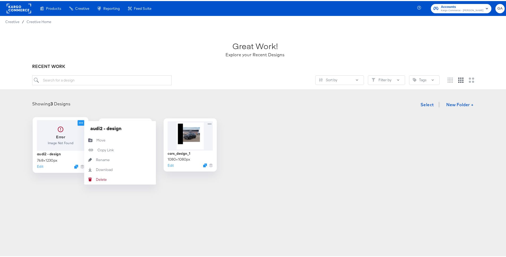
click at [80, 122] on icon at bounding box center [81, 122] width 7 height 6
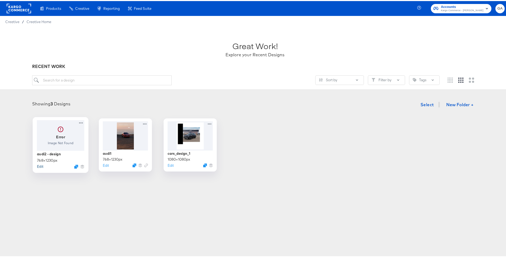
click at [40, 165] on button "Edit" at bounding box center [40, 165] width 6 height 5
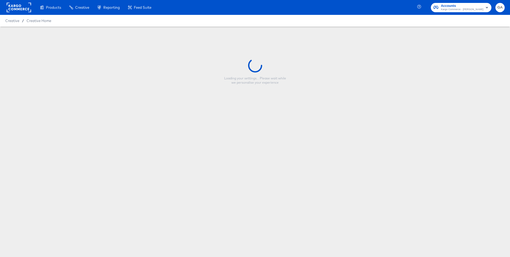
type input "audi2 - design"
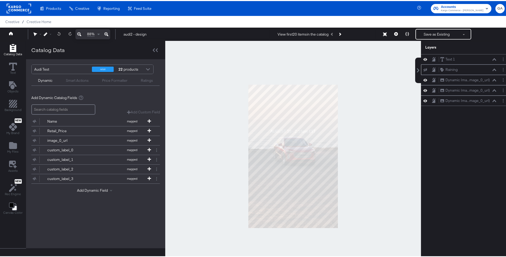
click at [464, 70] on div "Raining Raining" at bounding box center [468, 69] width 56 height 6
click at [458, 80] on div "Dynamic Ima...mage_0_url)" at bounding box center [467, 78] width 44 height 5
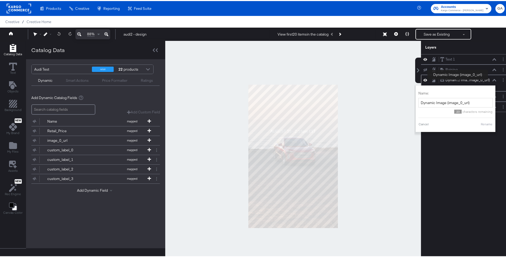
click at [458, 80] on div "Dynamic Ima...mage_0_url)" at bounding box center [467, 78] width 44 height 5
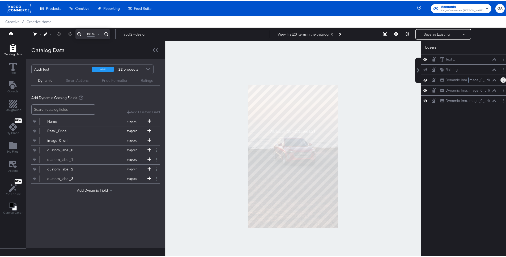
click at [503, 79] on icon "Layer Options" at bounding box center [503, 78] width 1 height 3
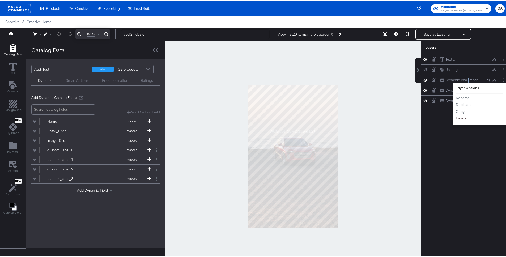
click at [462, 118] on button "Delete" at bounding box center [461, 117] width 11 height 6
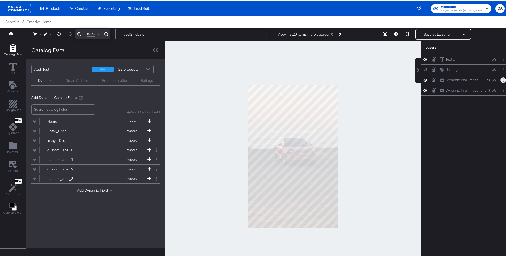
click at [500, 82] on button "Layer Options" at bounding box center [503, 79] width 6 height 6
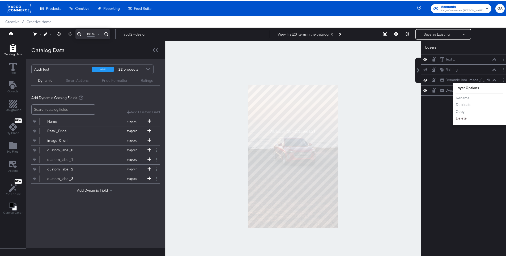
click at [459, 117] on button "Delete" at bounding box center [461, 117] width 11 height 6
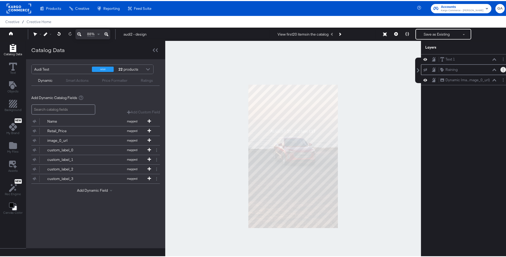
click at [503, 70] on icon "Layer Options" at bounding box center [503, 68] width 1 height 3
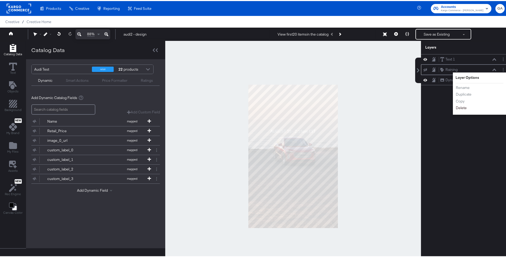
click at [459, 108] on button "Delete" at bounding box center [461, 107] width 11 height 6
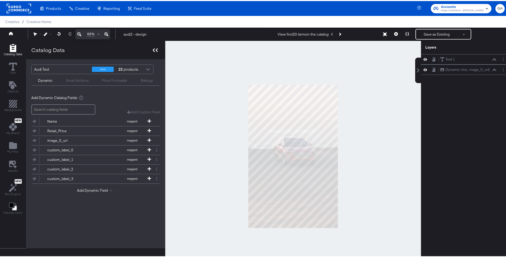
click at [151, 49] on div at bounding box center [155, 49] width 9 height 8
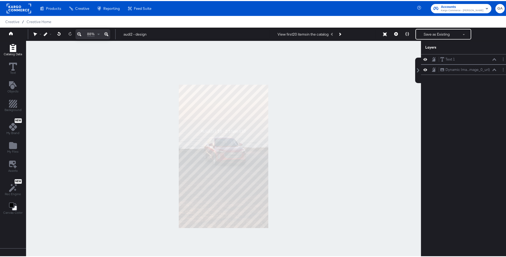
click at [16, 49] on icon "Add Rectangle" at bounding box center [13, 47] width 8 height 8
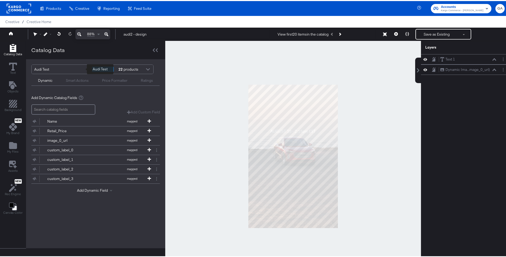
click at [62, 69] on div "Audi Test" at bounding box center [61, 68] width 54 height 9
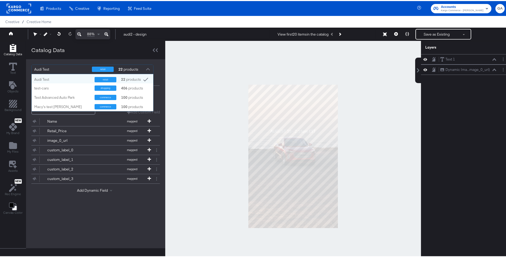
scroll to position [33, 118]
click at [64, 78] on div "Audi Test" at bounding box center [62, 78] width 56 height 5
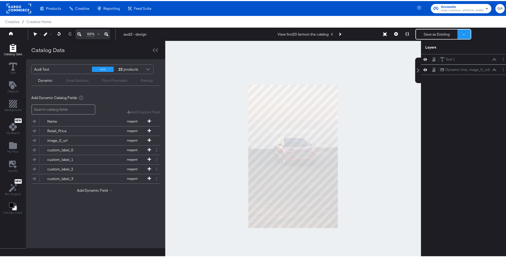
click at [458, 32] on button at bounding box center [463, 33] width 13 height 10
click at [424, 34] on button "Save as Existing" at bounding box center [436, 33] width 41 height 10
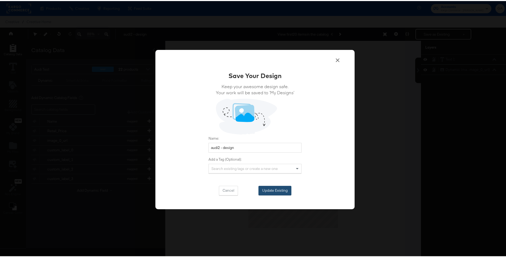
click at [264, 188] on button "Update Existing" at bounding box center [274, 190] width 33 height 10
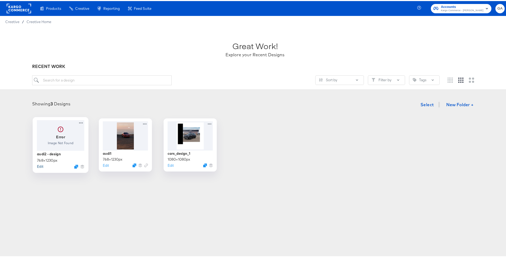
click at [38, 165] on button "Edit" at bounding box center [40, 165] width 6 height 5
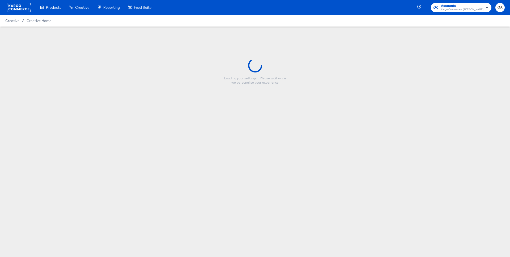
type input "audi2 - design"
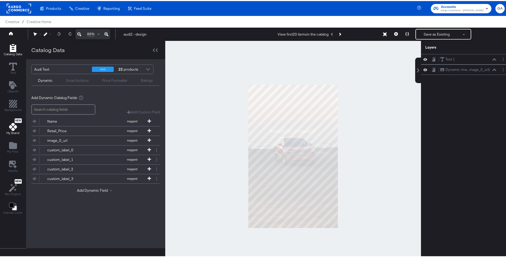
click at [14, 128] on icon at bounding box center [13, 126] width 8 height 8
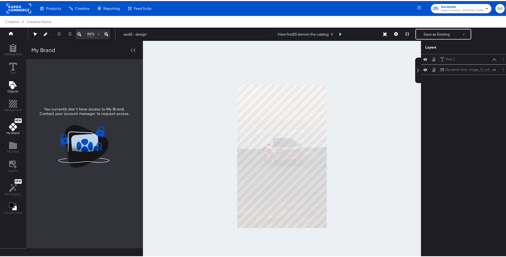
click at [12, 83] on icon "Add Text" at bounding box center [13, 84] width 8 height 8
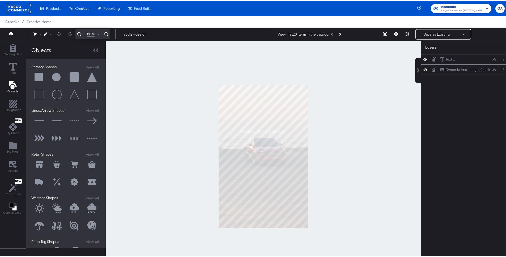
click at [257, 53] on div "Catalog Data Text Objects Background New My Brand My Files Assets New Rec Engin…" at bounding box center [255, 46] width 510 height 13
click at [56, 207] on button at bounding box center [57, 207] width 16 height 16
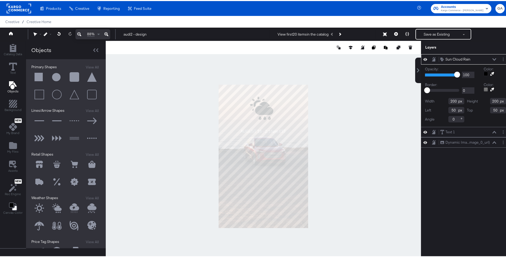
type input "269"
type input "102"
click at [431, 34] on button "Save as Existing" at bounding box center [436, 33] width 41 height 10
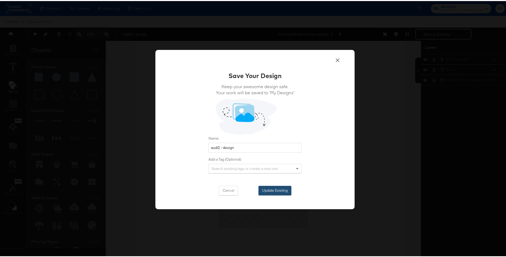
click at [273, 189] on button "Update Existing" at bounding box center [274, 190] width 33 height 10
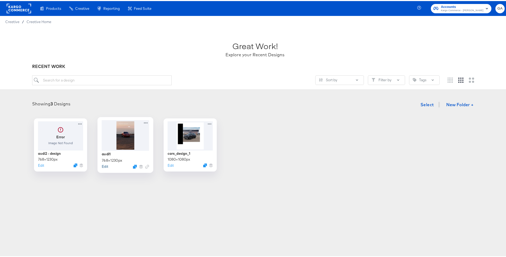
click at [104, 164] on button "Edit" at bounding box center [105, 165] width 6 height 5
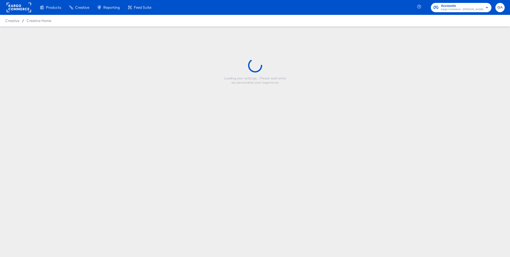
type input "audi1"
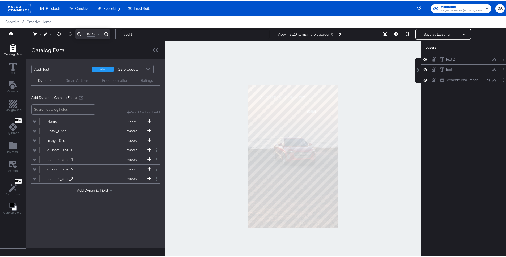
scroll to position [1, 0]
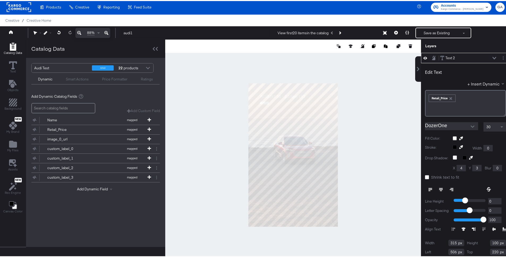
type input "100"
type input "156"
click at [431, 26] on div "88% audi1 View first 20 items in the catalog Save as Existing See more options" at bounding box center [255, 31] width 510 height 13
click at [428, 32] on button "Save as Existing" at bounding box center [436, 32] width 41 height 10
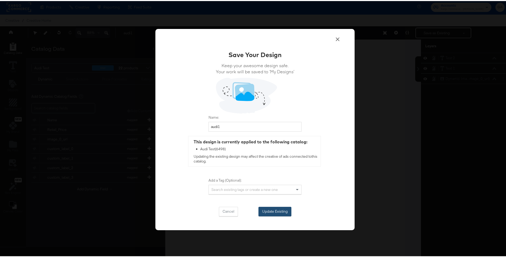
click at [276, 208] on button "Update Existing" at bounding box center [274, 211] width 33 height 10
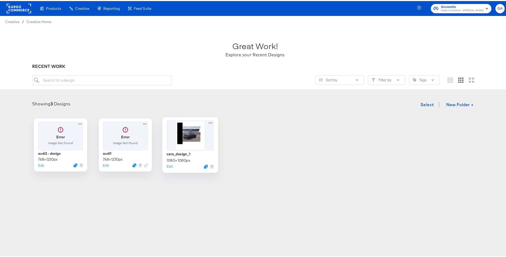
click at [198, 161] on div "cars_design_1 1080 × 1080 px Edit" at bounding box center [191, 159] width 48 height 19
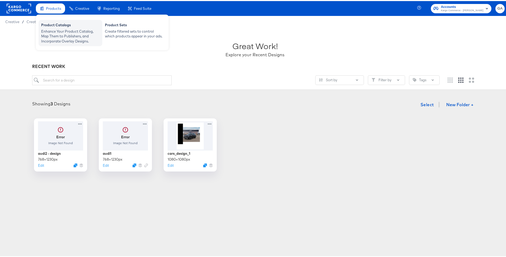
click at [63, 32] on div "Enhance Your Product Catalog, Map Them to Publishers, and Incorporate Overlay D…" at bounding box center [70, 35] width 58 height 15
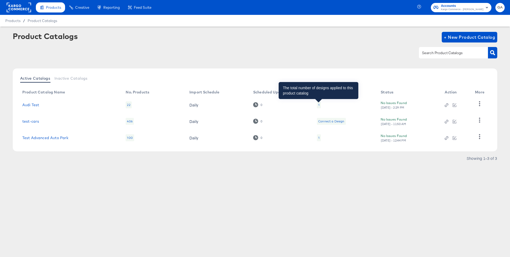
click at [318, 105] on div "1" at bounding box center [318, 105] width 1 height 4
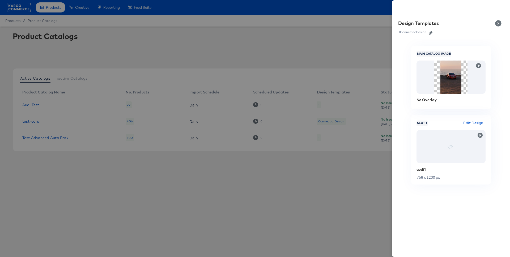
click at [432, 32] on icon "button" at bounding box center [431, 33] width 4 height 4
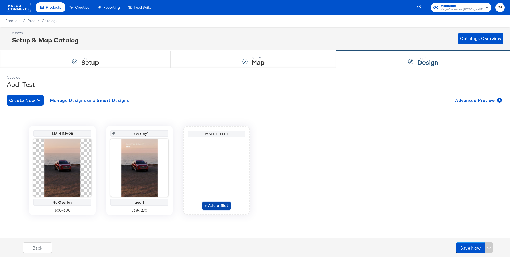
click at [215, 205] on span "+ Add a Slot" at bounding box center [217, 205] width 24 height 7
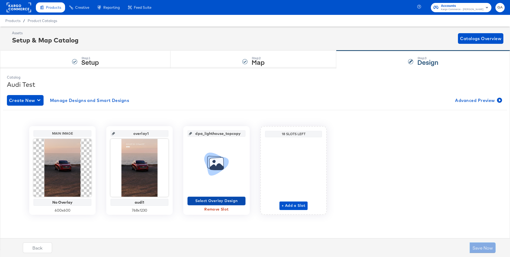
click at [211, 199] on span "Select Overlay Design" at bounding box center [217, 201] width 54 height 7
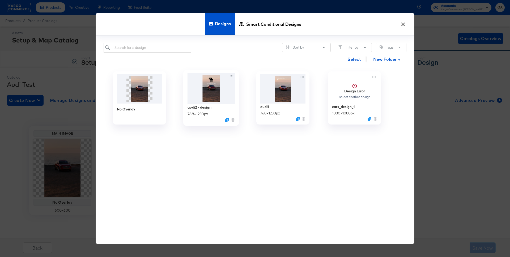
click at [203, 113] on div "768 × 1230 px" at bounding box center [198, 113] width 21 height 5
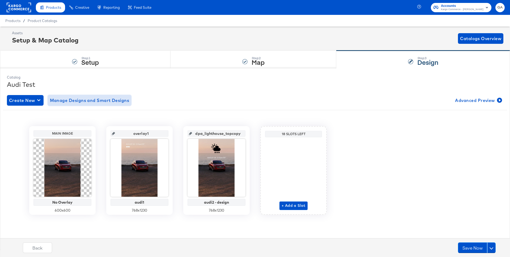
click at [108, 99] on span "Manage Designs and Smart Designs" at bounding box center [89, 100] width 79 height 7
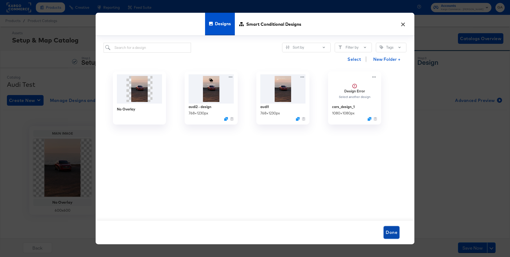
click at [390, 232] on span "Done" at bounding box center [392, 232] width 12 height 7
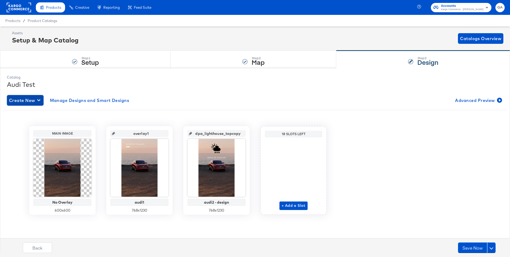
click at [39, 102] on icon "button" at bounding box center [38, 100] width 3 height 5
click at [39, 123] on div "Create New Smart Design" at bounding box center [35, 122] width 50 height 4
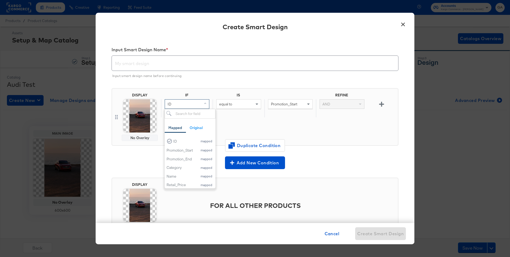
click at [199, 101] on div "ID" at bounding box center [187, 104] width 44 height 9
type input "m"
type input "model"
click at [239, 118] on div "IF IS REFINE ID equal to Promotion_Start AND" at bounding box center [278, 117] width 235 height 48
click at [196, 104] on div "ID" at bounding box center [187, 104] width 44 height 9
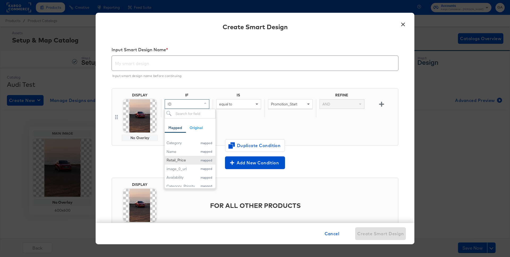
scroll to position [21, 0]
click at [186, 148] on div "Category" at bounding box center [181, 146] width 28 height 5
click at [197, 104] on div "Category" at bounding box center [187, 104] width 44 height 9
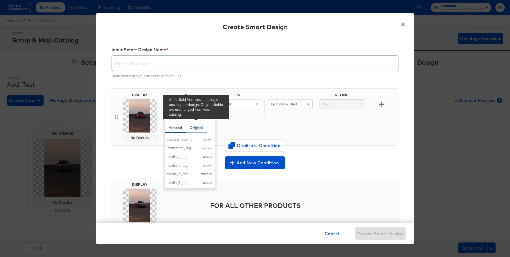
click at [196, 129] on div "Original" at bounding box center [196, 127] width 13 height 5
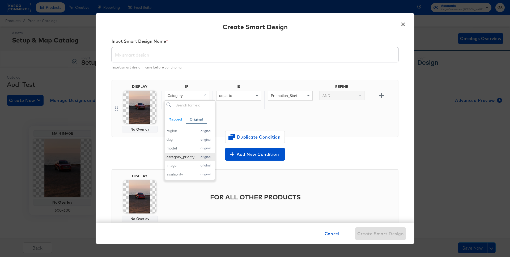
scroll to position [9, 0]
click at [184, 148] on div "id original offer_start_date original offer_end_date original region original d…" at bounding box center [190, 139] width 50 height 78
click at [239, 110] on div "IF IS REFINE Category equal to Promotion_Start AND" at bounding box center [278, 108] width 235 height 48
click at [199, 95] on div "Category" at bounding box center [187, 95] width 44 height 9
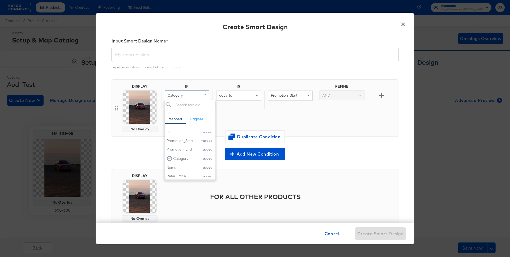
click at [224, 95] on span "equal to" at bounding box center [225, 95] width 13 height 5
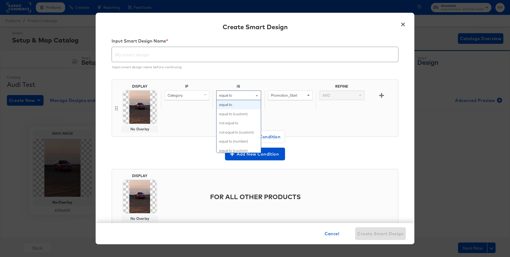
click at [288, 96] on span "Promotion_Start" at bounding box center [284, 95] width 26 height 5
click at [248, 95] on div "equal to" at bounding box center [238, 95] width 44 height 9
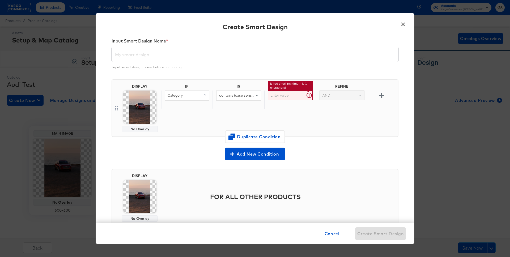
click at [287, 95] on input "text" at bounding box center [290, 96] width 45 height 10
type input "Q5"
click at [139, 113] on img at bounding box center [139, 107] width 33 height 33
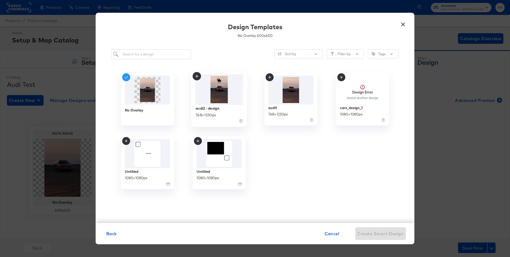
click at [225, 110] on div "audi2 - design 768 × 1230 px" at bounding box center [219, 114] width 48 height 19
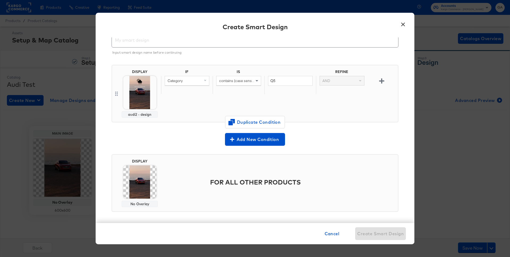
scroll to position [24, 0]
click at [144, 182] on img at bounding box center [139, 181] width 33 height 33
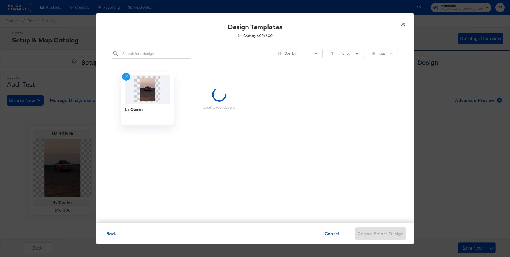
scroll to position [0, 0]
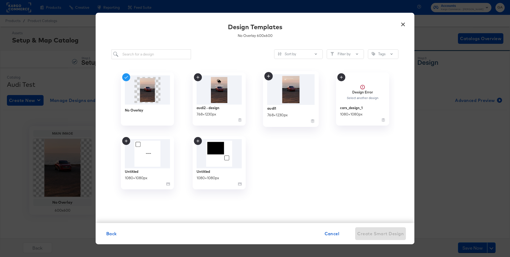
click at [283, 90] on img at bounding box center [291, 89] width 48 height 31
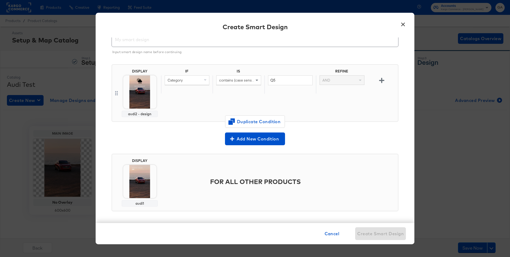
scroll to position [26, 0]
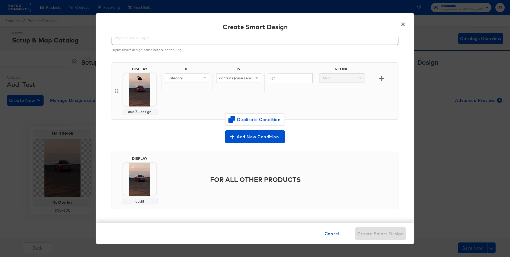
click at [306, 130] on div "Add New Condition" at bounding box center [255, 136] width 287 height 13
click at [379, 78] on icon "button" at bounding box center [381, 78] width 5 height 5
click at [379, 96] on icon "button" at bounding box center [381, 96] width 5 height 5
click at [155, 128] on div "Add New Condition" at bounding box center [255, 135] width 287 height 15
click at [137, 93] on body "Products Creative Reporting Feed Suite Accounts Kargo Commerce - George Aguila …" at bounding box center [255, 128] width 510 height 257
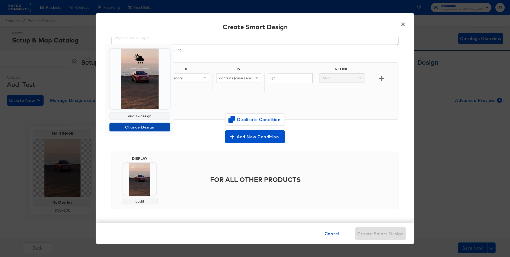
click at [143, 127] on span "Change Design" at bounding box center [140, 127] width 56 height 7
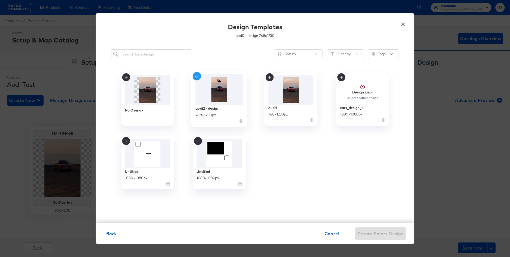
click at [229, 112] on div "audi2 - design 768 × 1230 px" at bounding box center [219, 114] width 48 height 19
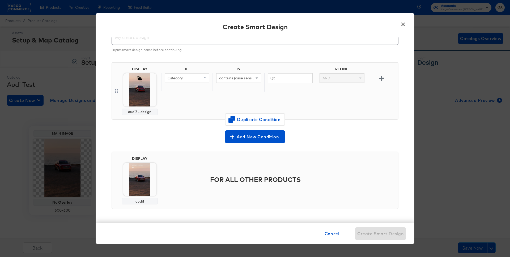
click at [141, 171] on body "Products Creative Reporting Feed Suite Accounts Kargo Commerce - George Aguila …" at bounding box center [255, 128] width 510 height 257
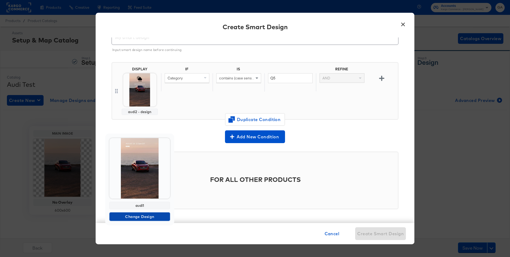
click at [141, 216] on span "Change Design" at bounding box center [140, 217] width 56 height 7
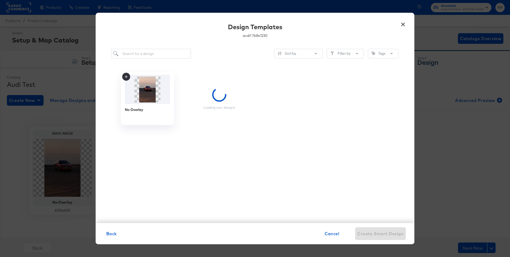
scroll to position [0, 0]
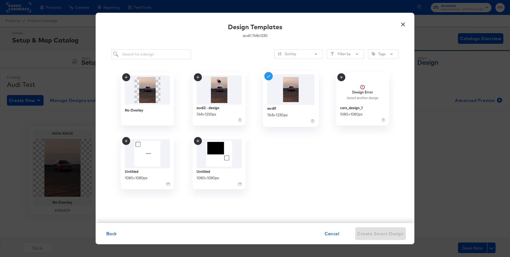
click at [286, 104] on img at bounding box center [291, 89] width 48 height 31
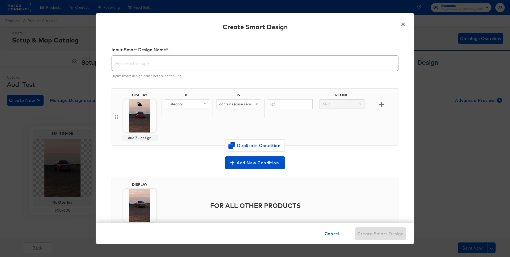
scroll to position [26, 0]
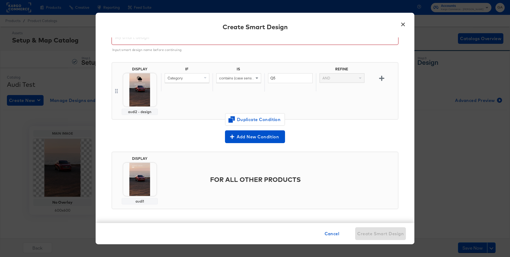
click at [164, 41] on input "text" at bounding box center [255, 35] width 286 height 15
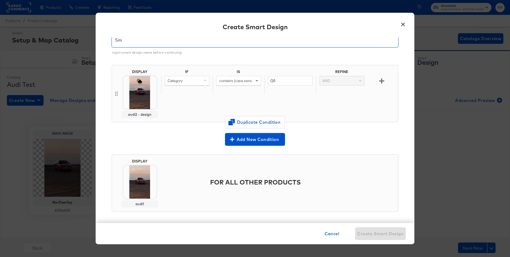
scroll to position [19, 0]
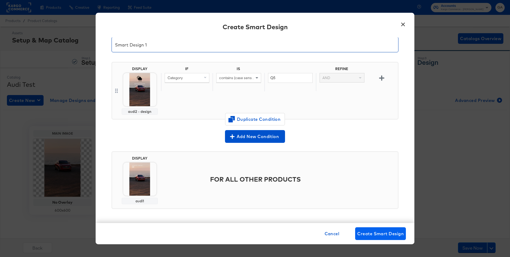
type input "Smart Design 1"
click at [370, 232] on span "Create Smart Design" at bounding box center [380, 233] width 46 height 7
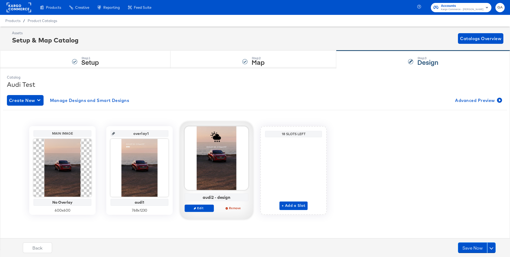
click at [220, 197] on div "audi2 - design" at bounding box center [216, 197] width 61 height 5
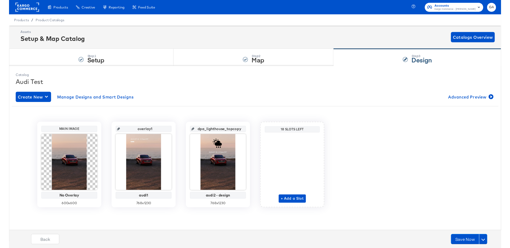
scroll to position [0, 4]
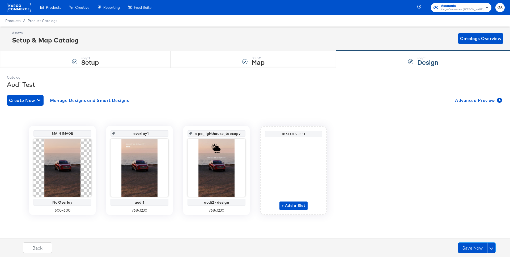
drag, startPoint x: 197, startPoint y: 133, endPoint x: 259, endPoint y: 136, distance: 62.0
click at [259, 136] on div "Main Image No Overlay 600 x 600 overlay1 audi1 768 x 1230 dpa_lighthouse_topcop…" at bounding box center [255, 170] width 504 height 89
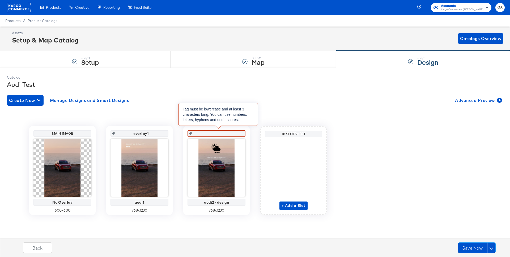
click at [232, 134] on input "text" at bounding box center [218, 131] width 52 height 14
type input "we"
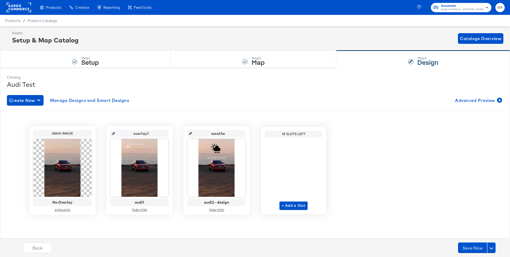
type input "weather"
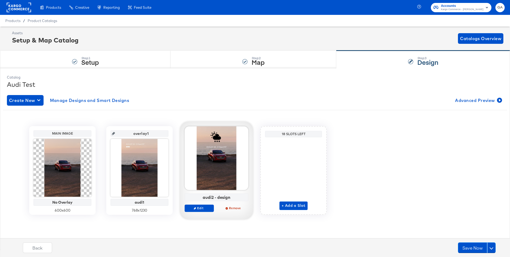
click at [219, 198] on div "audi2 - design" at bounding box center [216, 197] width 61 height 5
click at [227, 197] on div "audi2 - design" at bounding box center [216, 197] width 61 height 5
drag, startPoint x: 231, startPoint y: 198, endPoint x: 228, endPoint y: 198, distance: 3.2
click at [228, 198] on div "audi2 - design" at bounding box center [216, 197] width 61 height 5
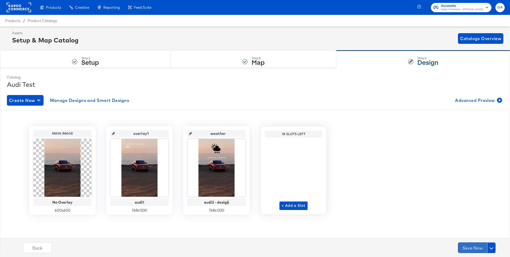
click at [468, 245] on button "Save Now" at bounding box center [472, 247] width 29 height 11
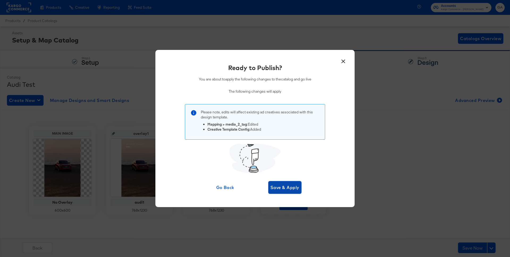
click at [288, 186] on span "Save & Apply" at bounding box center [284, 187] width 29 height 7
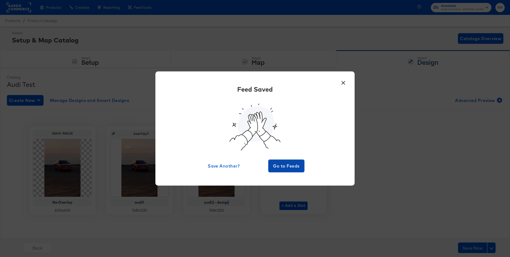
click at [287, 170] on button "Go to Feeds" at bounding box center [286, 166] width 36 height 13
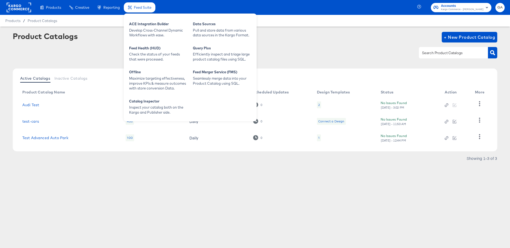
click at [144, 9] on span "Feed Suite" at bounding box center [143, 7] width 18 height 4
click at [146, 25] on div "ACE Integration Builder" at bounding box center [158, 25] width 58 height 6
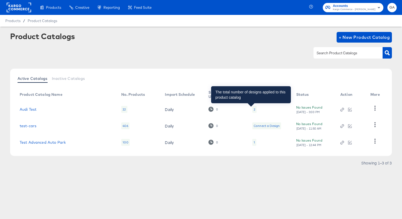
click at [253, 108] on div "2" at bounding box center [254, 109] width 2 height 4
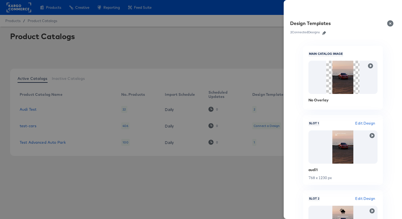
click at [325, 32] on icon "button" at bounding box center [324, 33] width 4 height 4
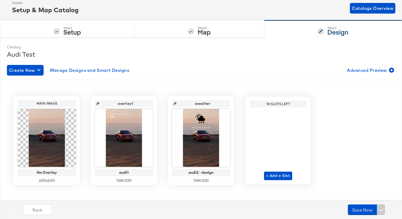
scroll to position [35, 0]
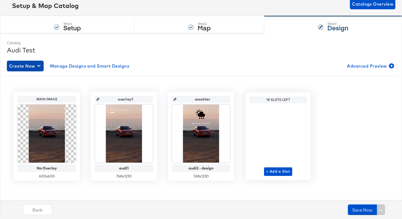
click at [42, 64] on div "button" at bounding box center [39, 65] width 5 height 5
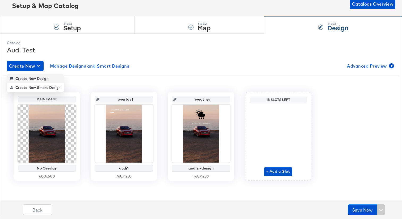
click at [35, 76] on div "Create New Design" at bounding box center [29, 78] width 39 height 4
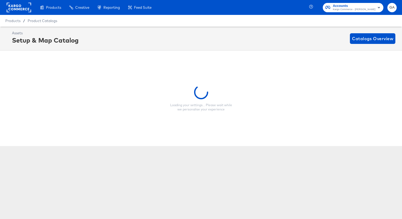
scroll to position [0, 0]
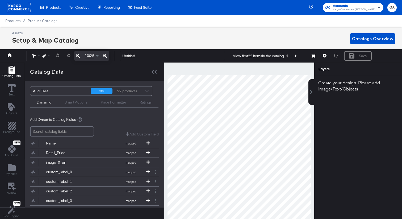
click at [96, 30] on div "Assets Setup & Map Catalog Catalogs Overview" at bounding box center [201, 39] width 402 height 24
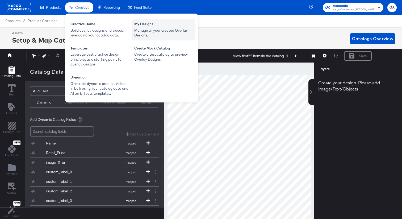
click at [154, 27] on div "My Designs" at bounding box center [163, 25] width 58 height 6
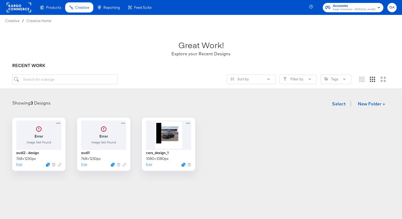
click at [275, 139] on div "Error Image Not Found audi2 - design 768 × 1230 px Edit Error Image Not Found a…" at bounding box center [200, 143] width 391 height 53
click at [48, 165] on icon "Duplicate" at bounding box center [48, 166] width 4 height 4
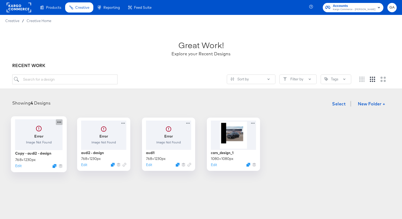
click at [60, 122] on icon at bounding box center [59, 122] width 7 height 6
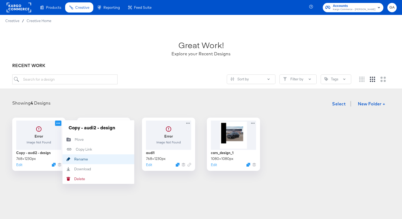
click at [70, 157] on icon "Rename" at bounding box center [68, 159] width 12 height 4
type input "C"
type input "transparent design"
click at [19, 165] on button "Edit" at bounding box center [18, 165] width 6 height 5
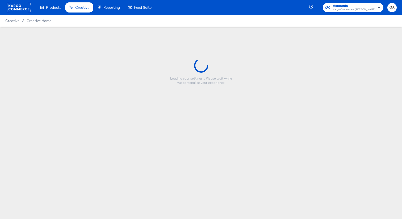
type input "transparent design"
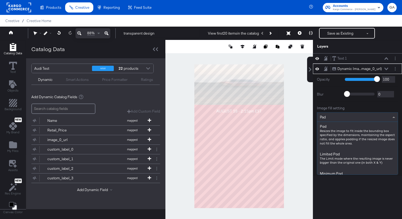
click at [346, 115] on div "Pad" at bounding box center [357, 116] width 80 height 9
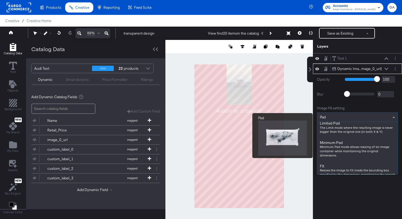
scroll to position [36, 0]
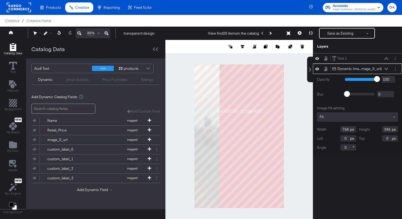
type input "1219"
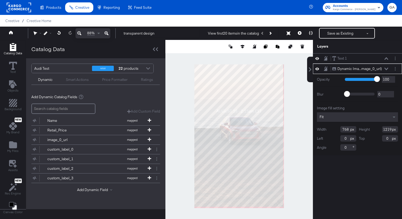
type input "345"
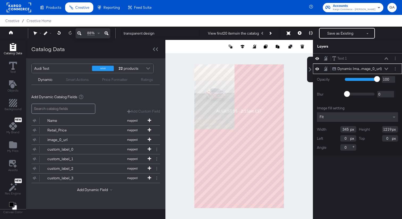
scroll to position [5, 0]
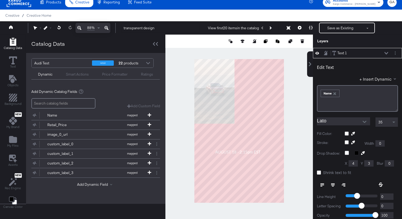
type input "79"
type input "685"
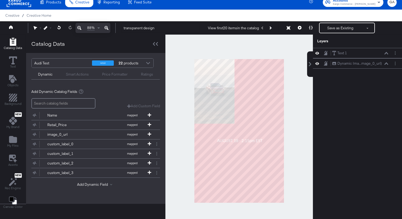
click at [292, 96] on div at bounding box center [238, 131] width 147 height 192
click at [11, 95] on icon "Add Rectangle" at bounding box center [13, 97] width 8 height 8
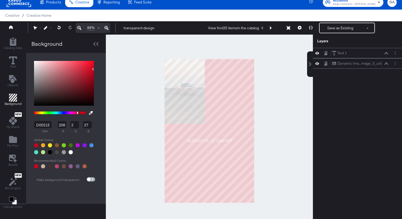
click at [89, 180] on input "checkbox" at bounding box center [88, 180] width 13 height 4
checkbox input "true"
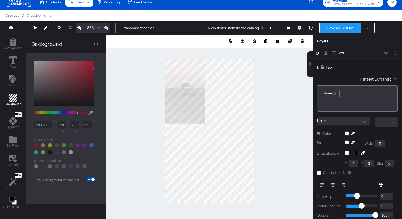
click at [341, 29] on button "Save as Existing" at bounding box center [339, 28] width 41 height 10
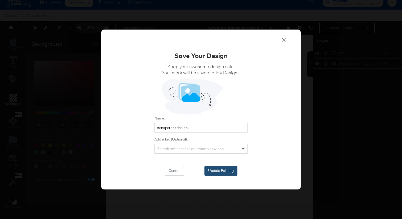
click at [217, 167] on button "Update Existing" at bounding box center [220, 171] width 33 height 10
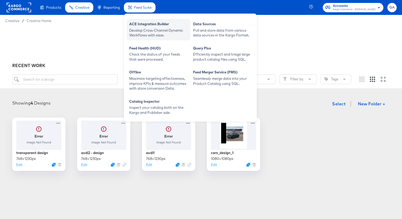
click at [134, 22] on div "ACE Integration Builder" at bounding box center [158, 25] width 58 height 6
